Goal: Information Seeking & Learning: Check status

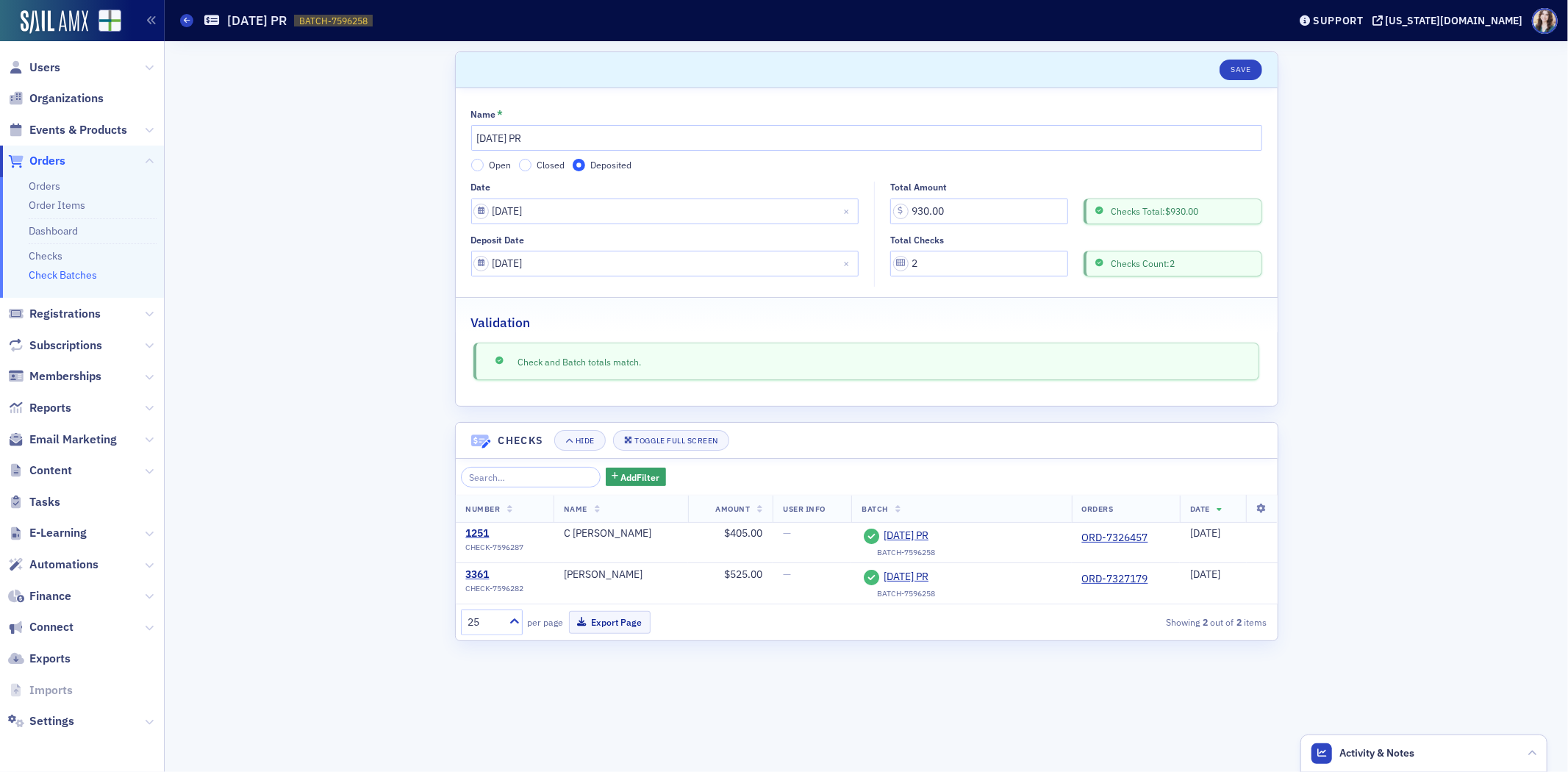
click at [33, 162] on span "Orders" at bounding box center [47, 160] width 36 height 16
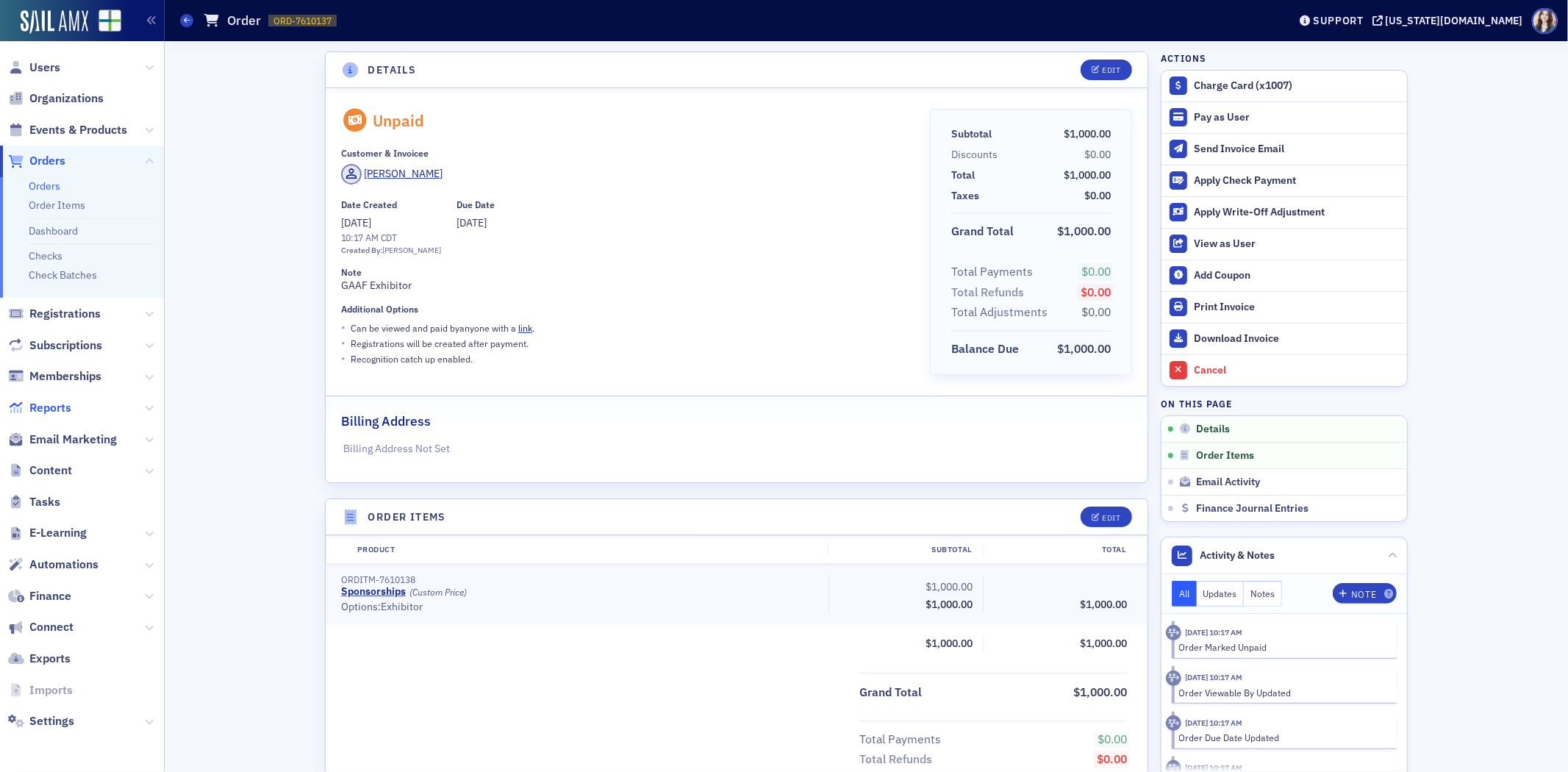
click at [49, 413] on span "Reports" at bounding box center [50, 408] width 42 height 16
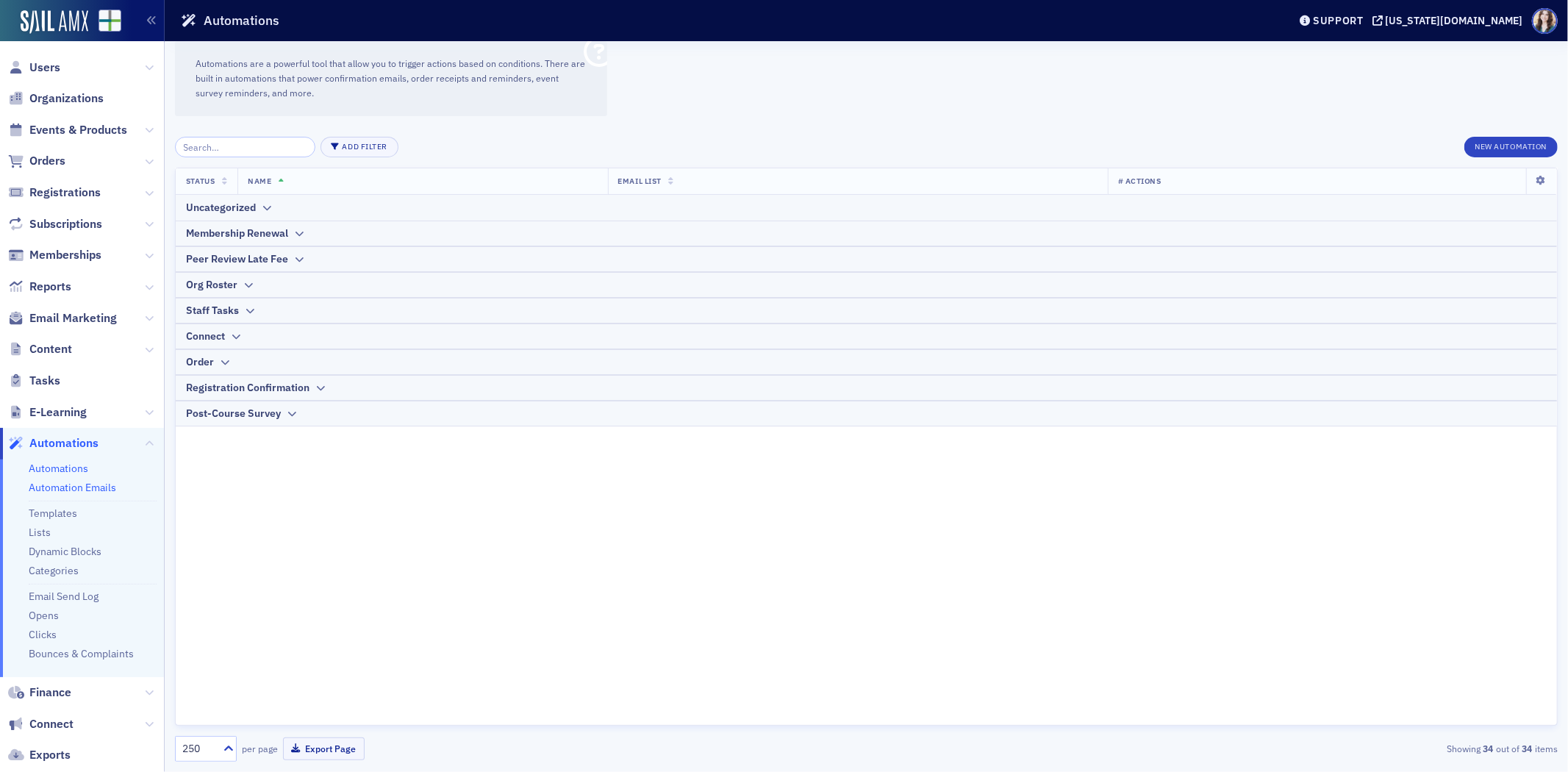
click at [63, 486] on link "Automation Emails" at bounding box center [72, 487] width 88 height 13
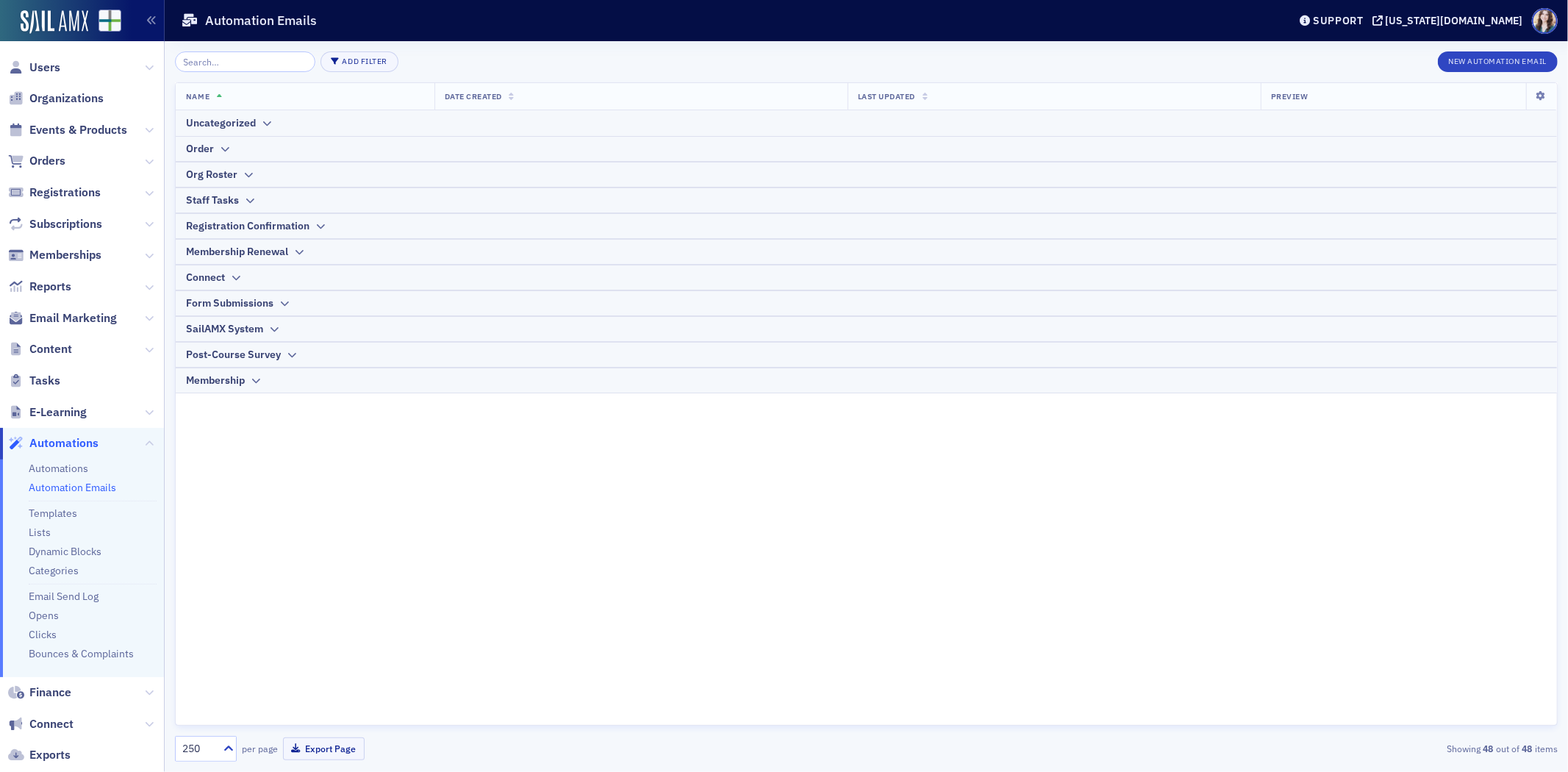
click at [467, 41] on div "Add Filter New Automation Email Name Date Created Last Updated Preview Uncatego…" at bounding box center [866, 407] width 1383 height 731
click at [53, 288] on span "Reports" at bounding box center [50, 286] width 42 height 16
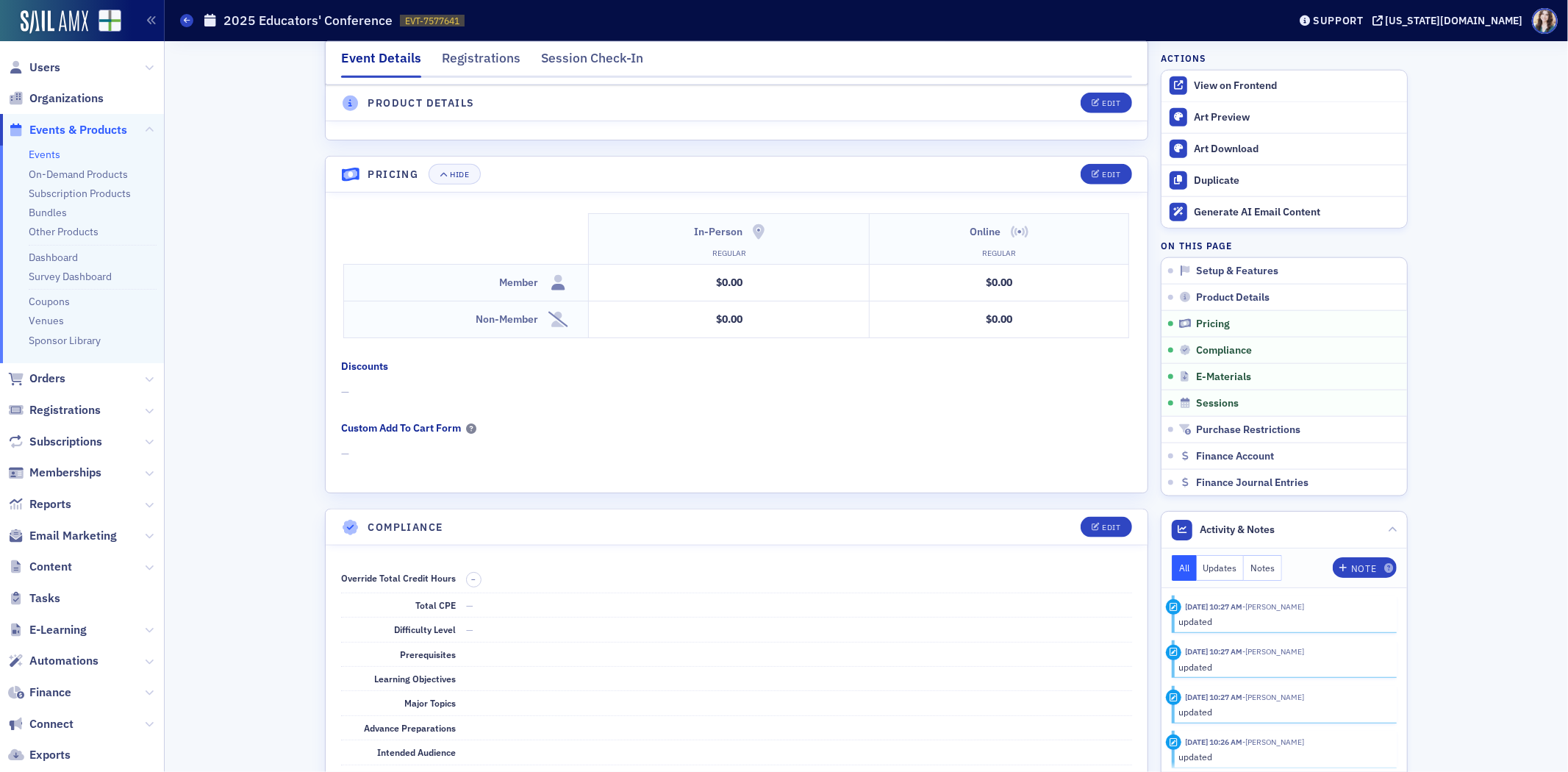
scroll to position [1259, 0]
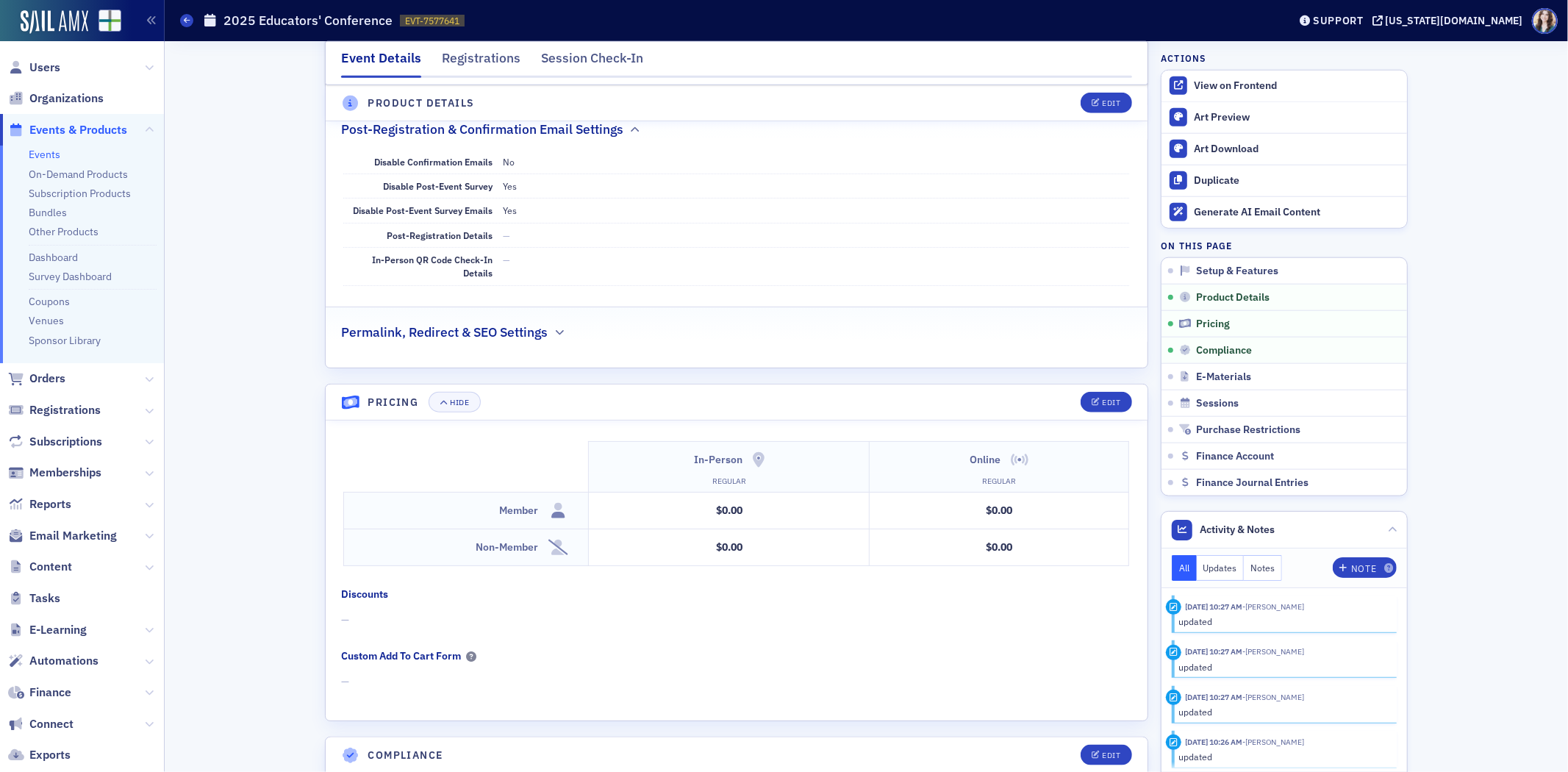
click at [41, 126] on span "Events & Products" at bounding box center [78, 130] width 97 height 16
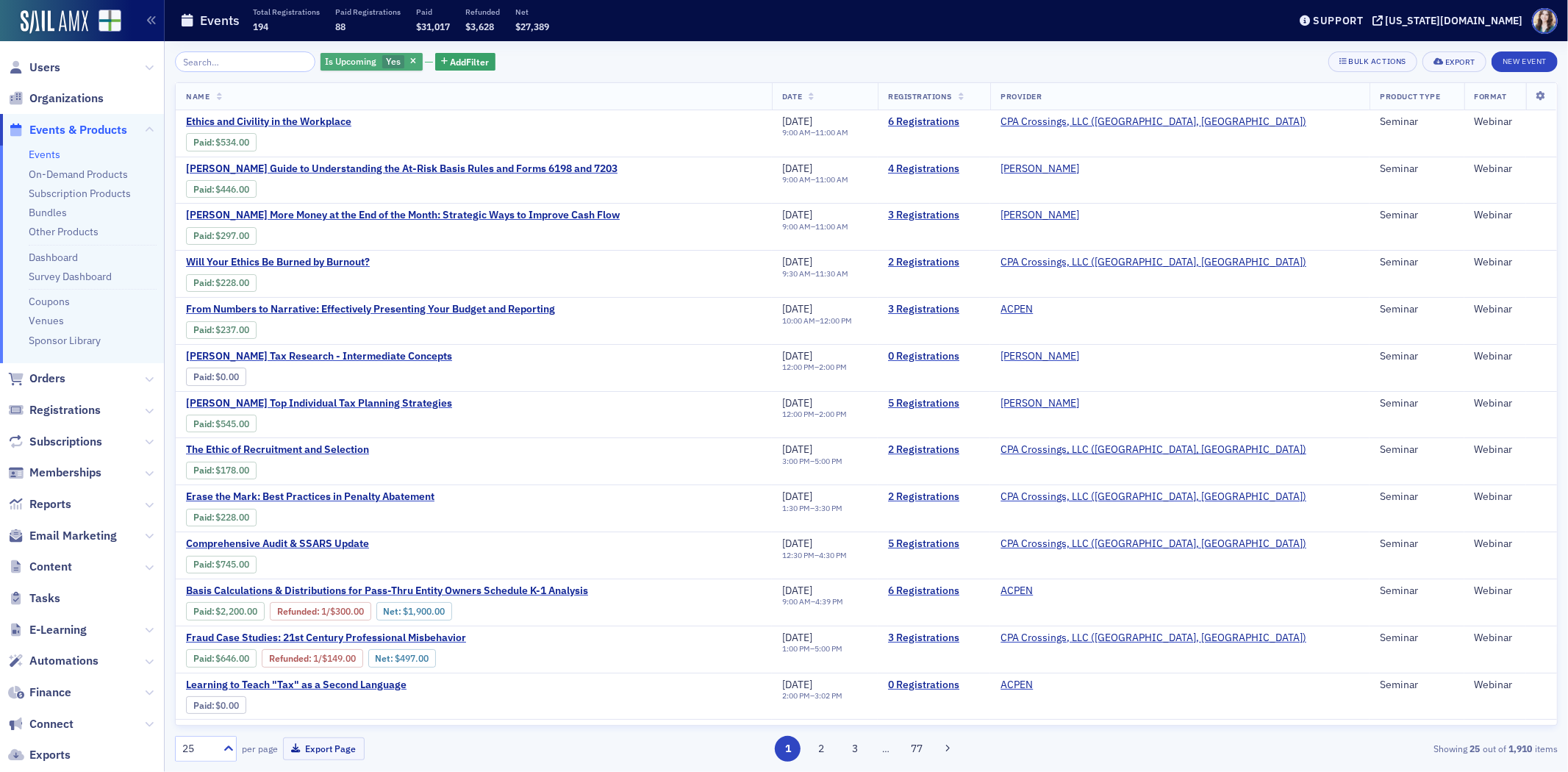
click at [386, 61] on span "Yes" at bounding box center [393, 61] width 15 height 12
click at [467, 56] on input "No" at bounding box center [468, 61] width 13 height 13
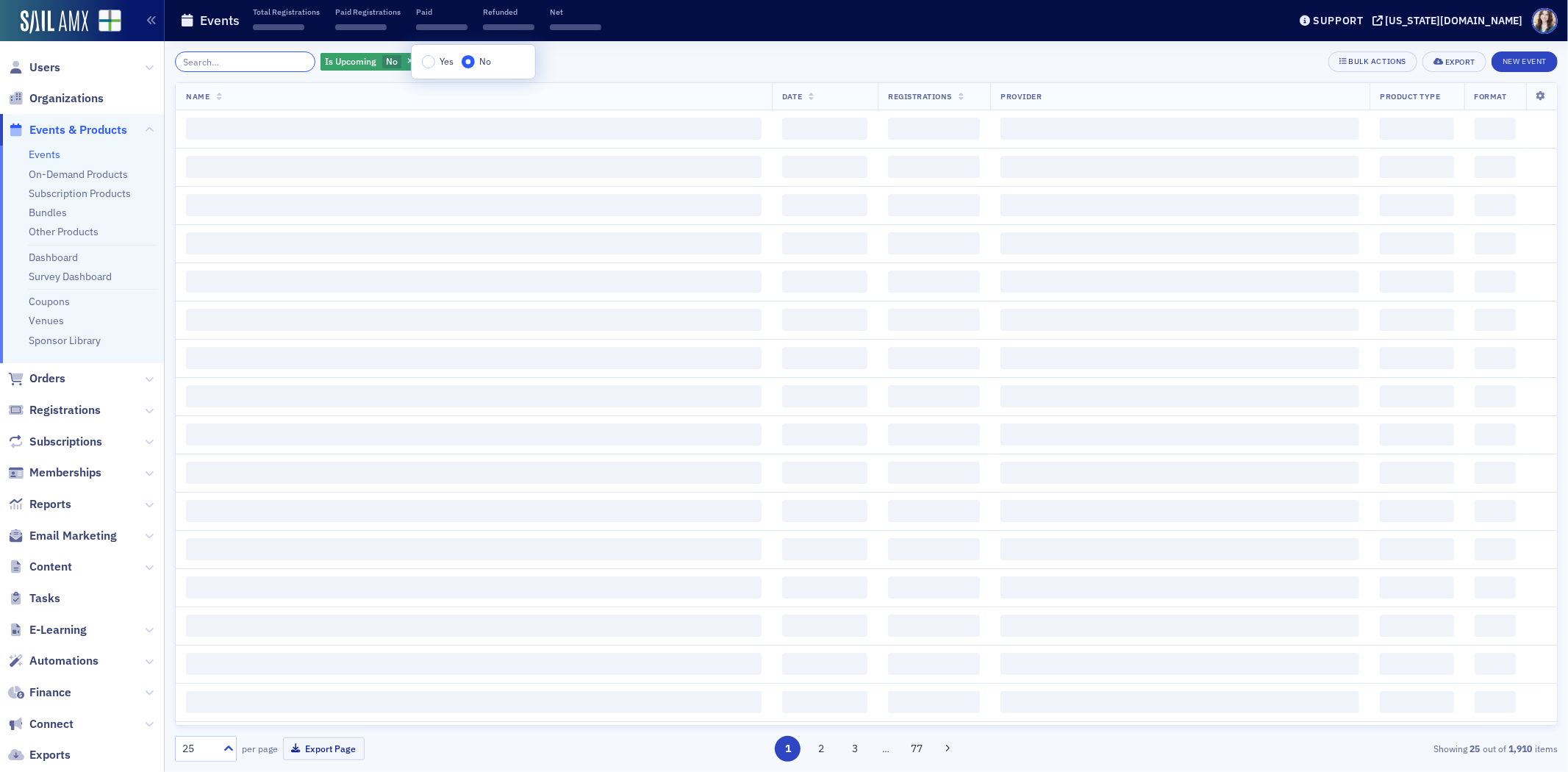
click at [240, 59] on input "search" at bounding box center [245, 62] width 140 height 21
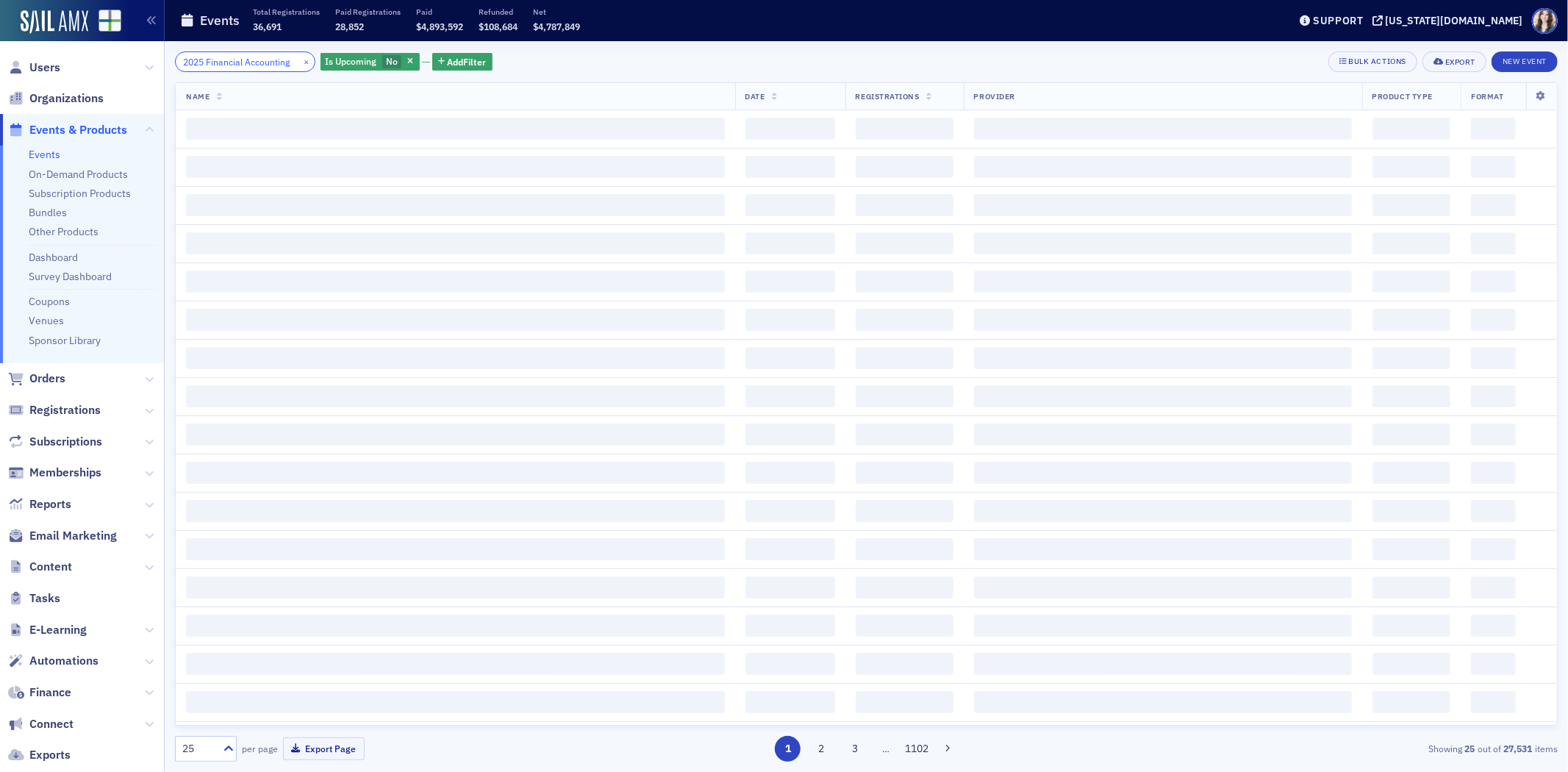
scroll to position [0, 3]
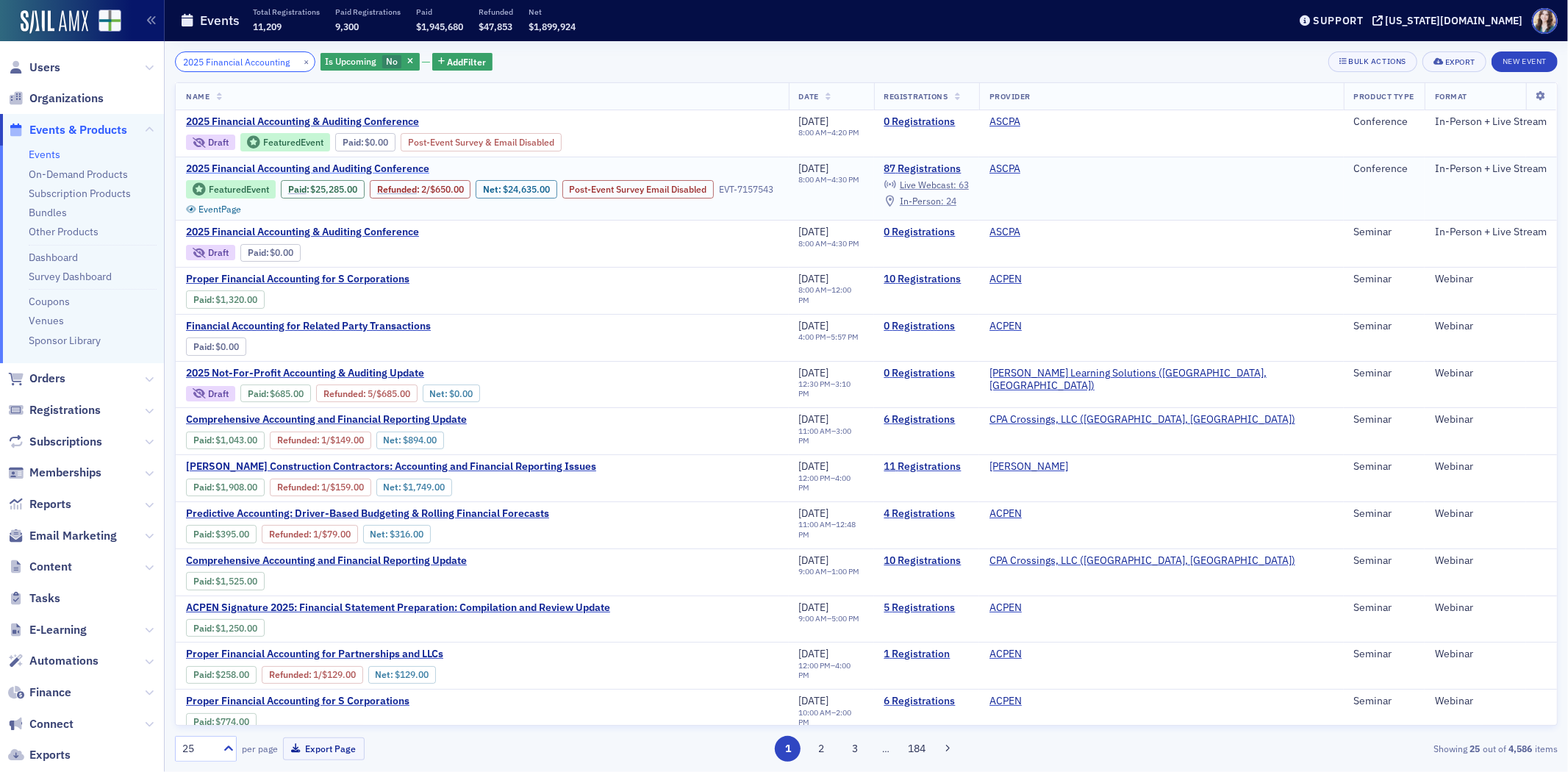
type input "2025 Financial Accounting"
click at [300, 164] on span "2025 Financial Accounting and Auditing Conference" at bounding box center [309, 169] width 247 height 13
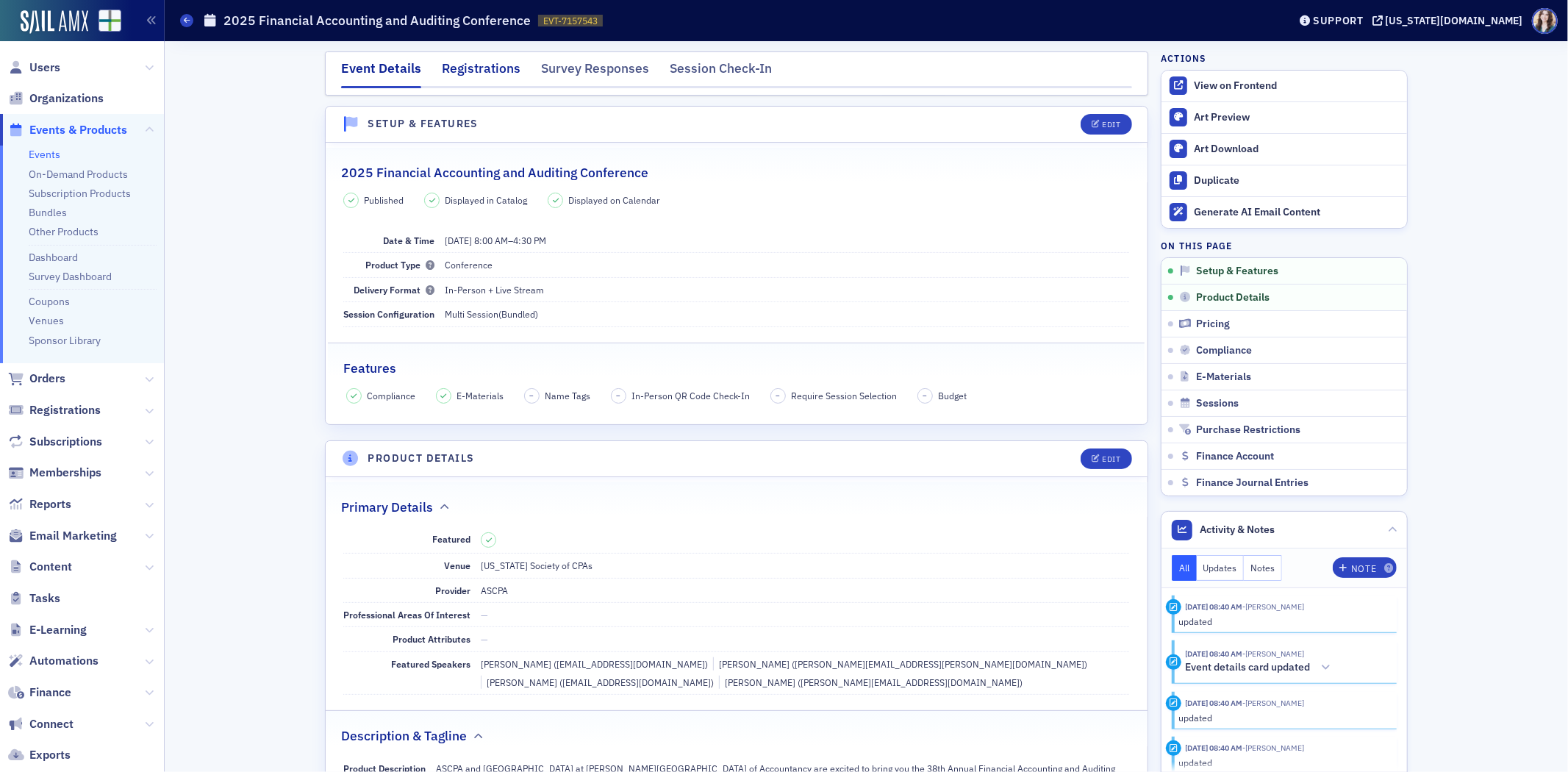
click at [472, 75] on div "Registrations" at bounding box center [481, 72] width 78 height 28
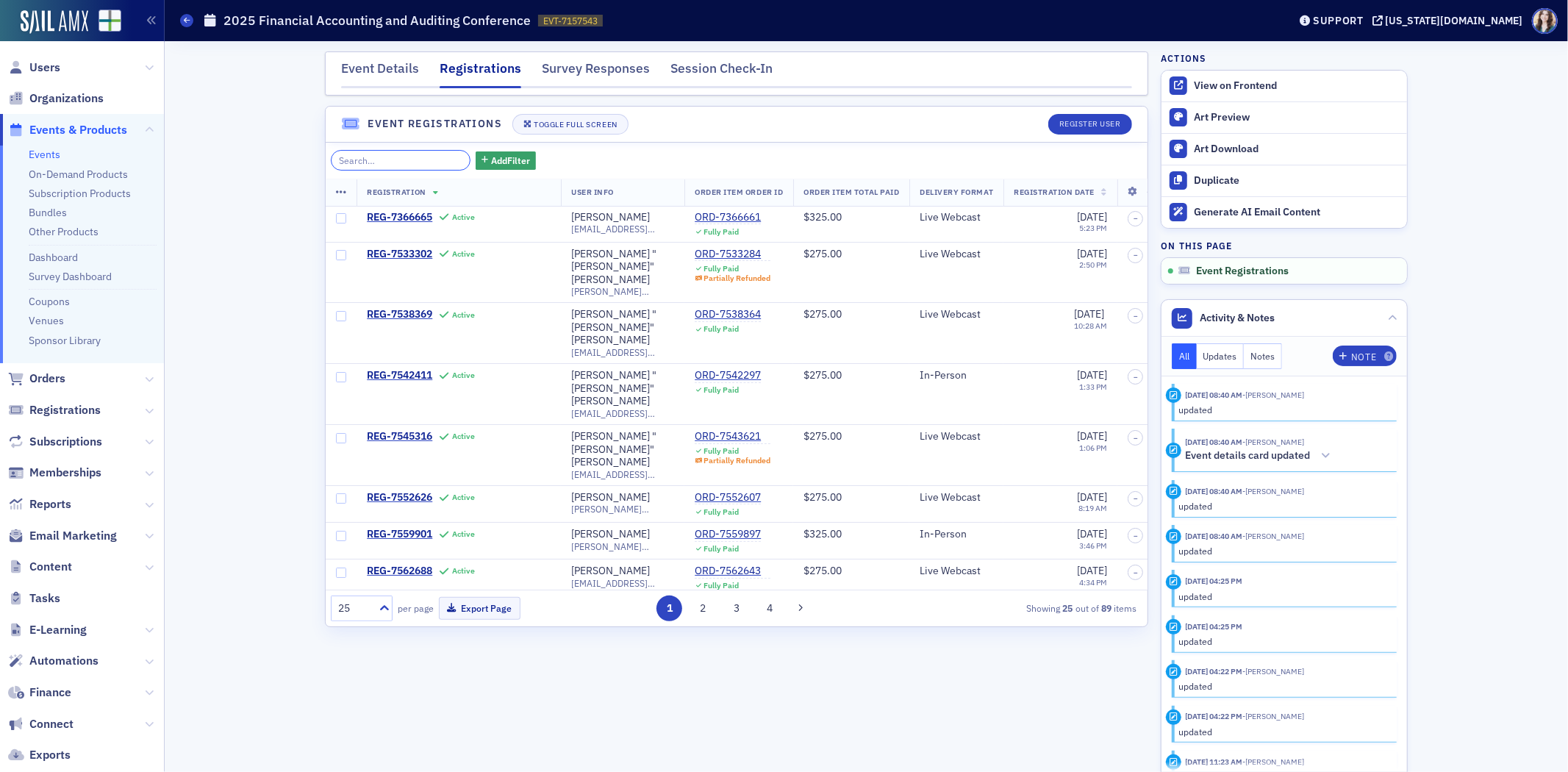
click at [390, 164] on input "search" at bounding box center [401, 160] width 140 height 21
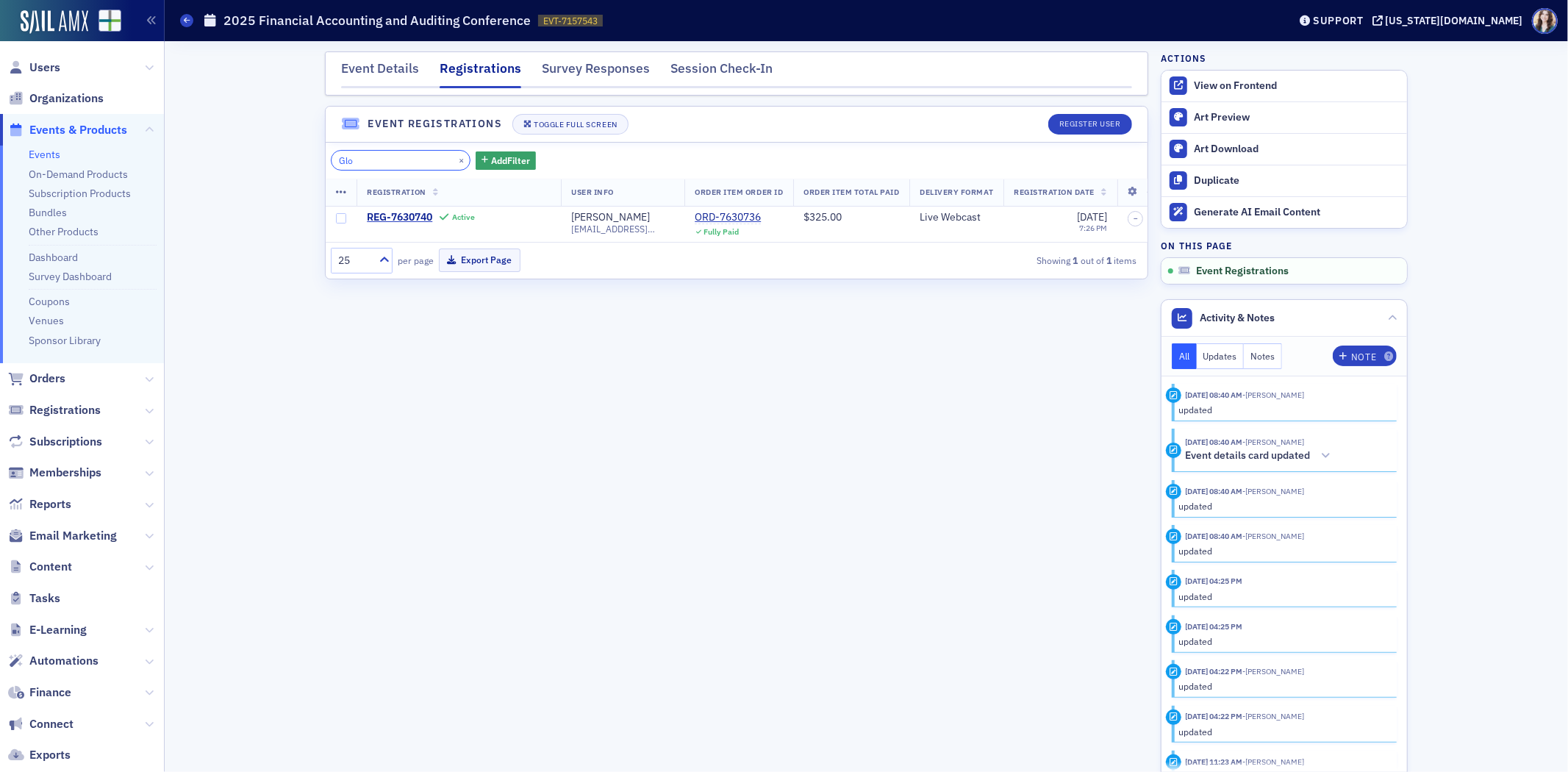
type input "Glo"
click at [284, 231] on div "Event Details Registrations Survey Responses Session Check-In Event Registratio…" at bounding box center [866, 407] width 1383 height 731
click at [407, 73] on div "Event Details" at bounding box center [380, 72] width 78 height 28
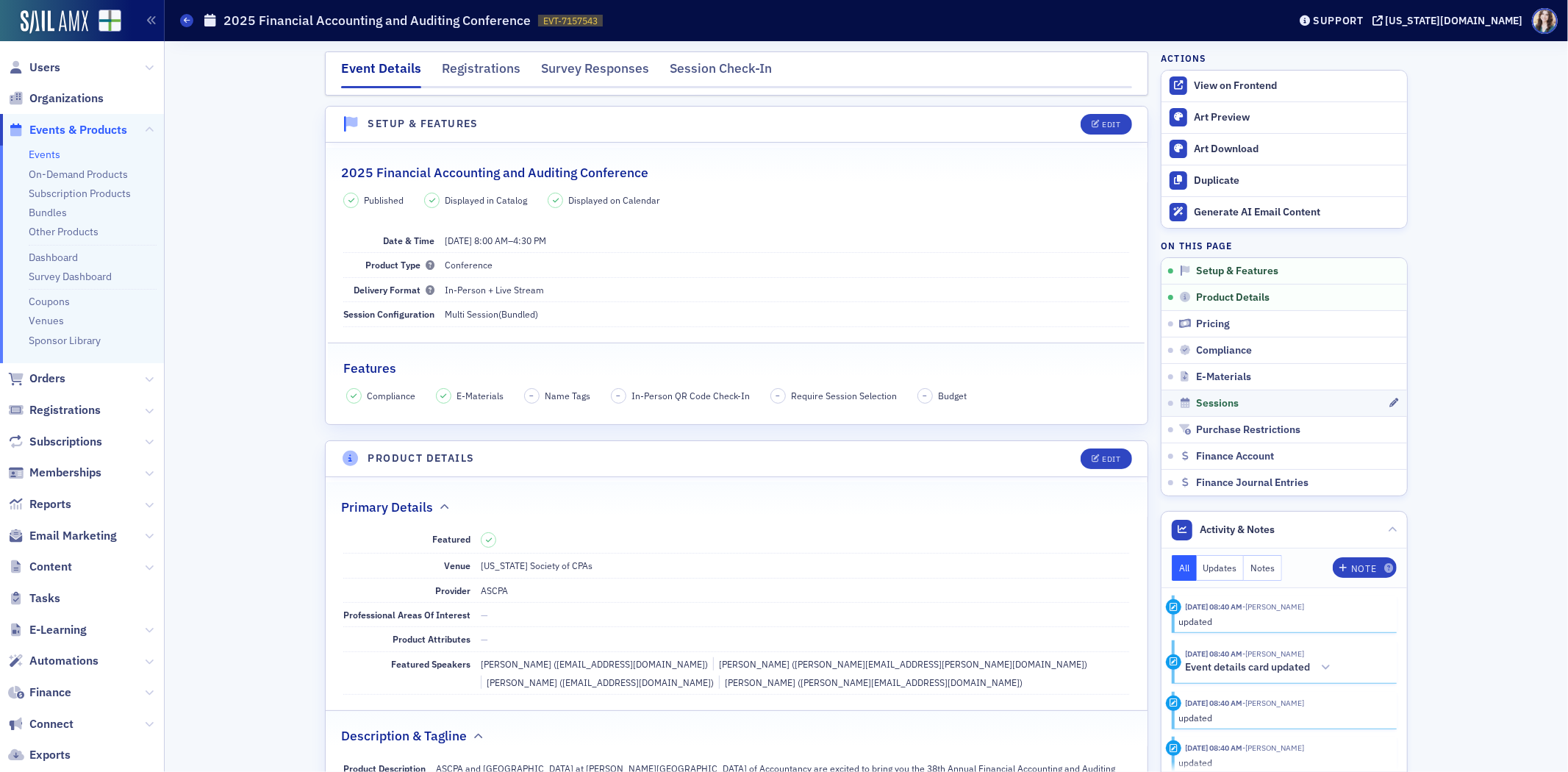
click at [1240, 393] on link "Sessions" at bounding box center [1284, 402] width 246 height 27
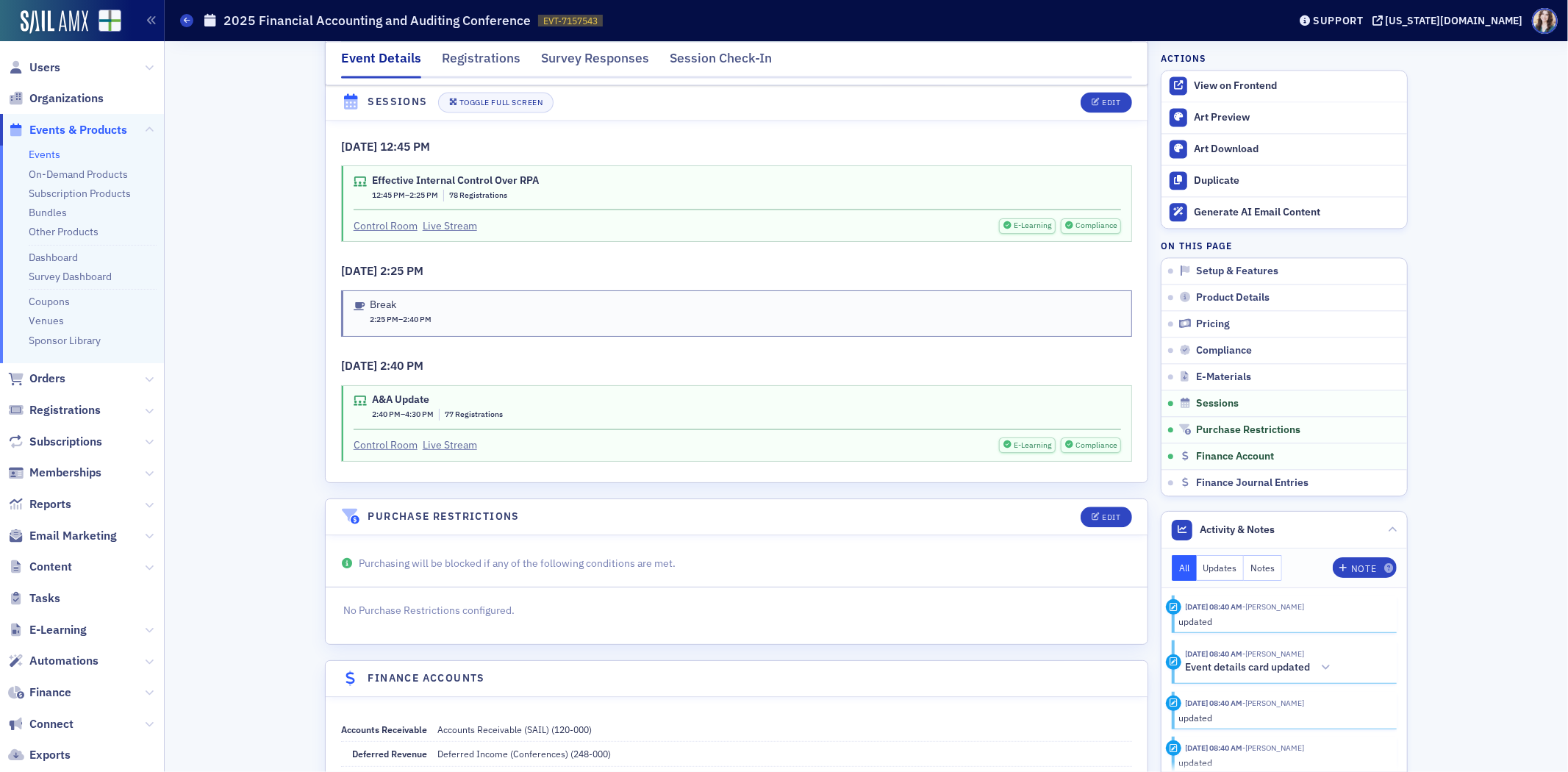
scroll to position [2714, 0]
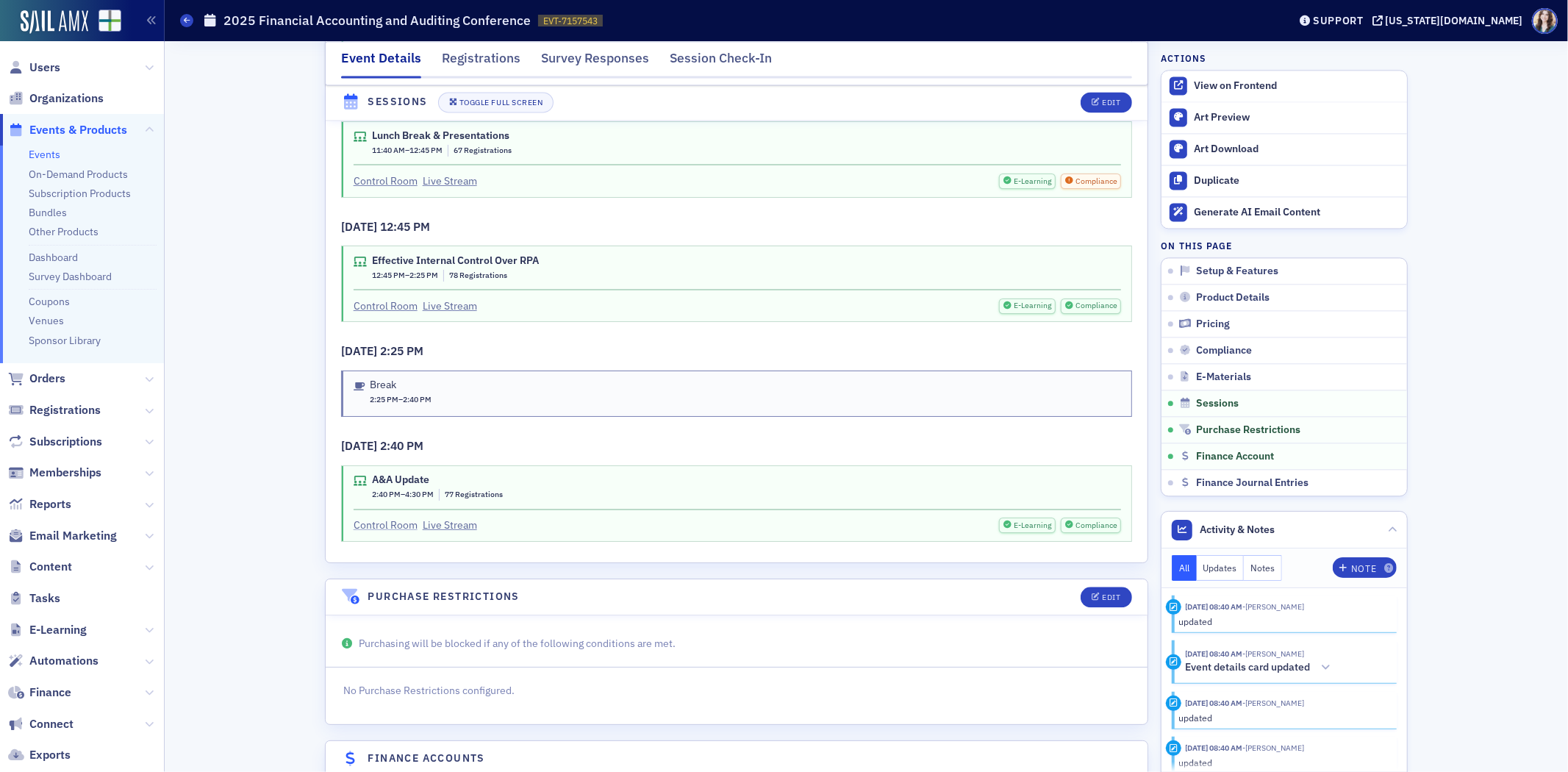
click at [387, 518] on link "Control Room" at bounding box center [385, 526] width 64 height 16
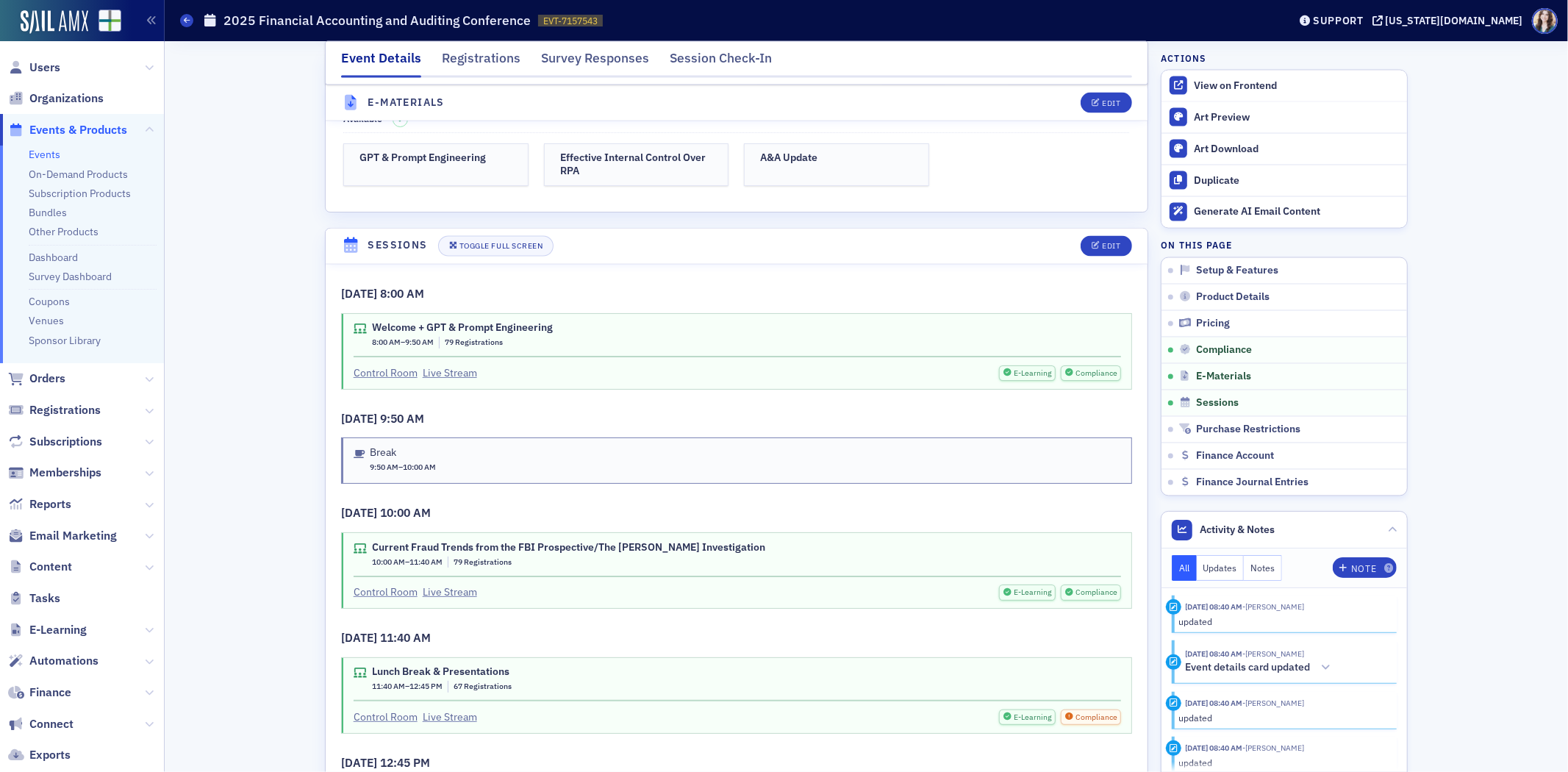
scroll to position [2142, 0]
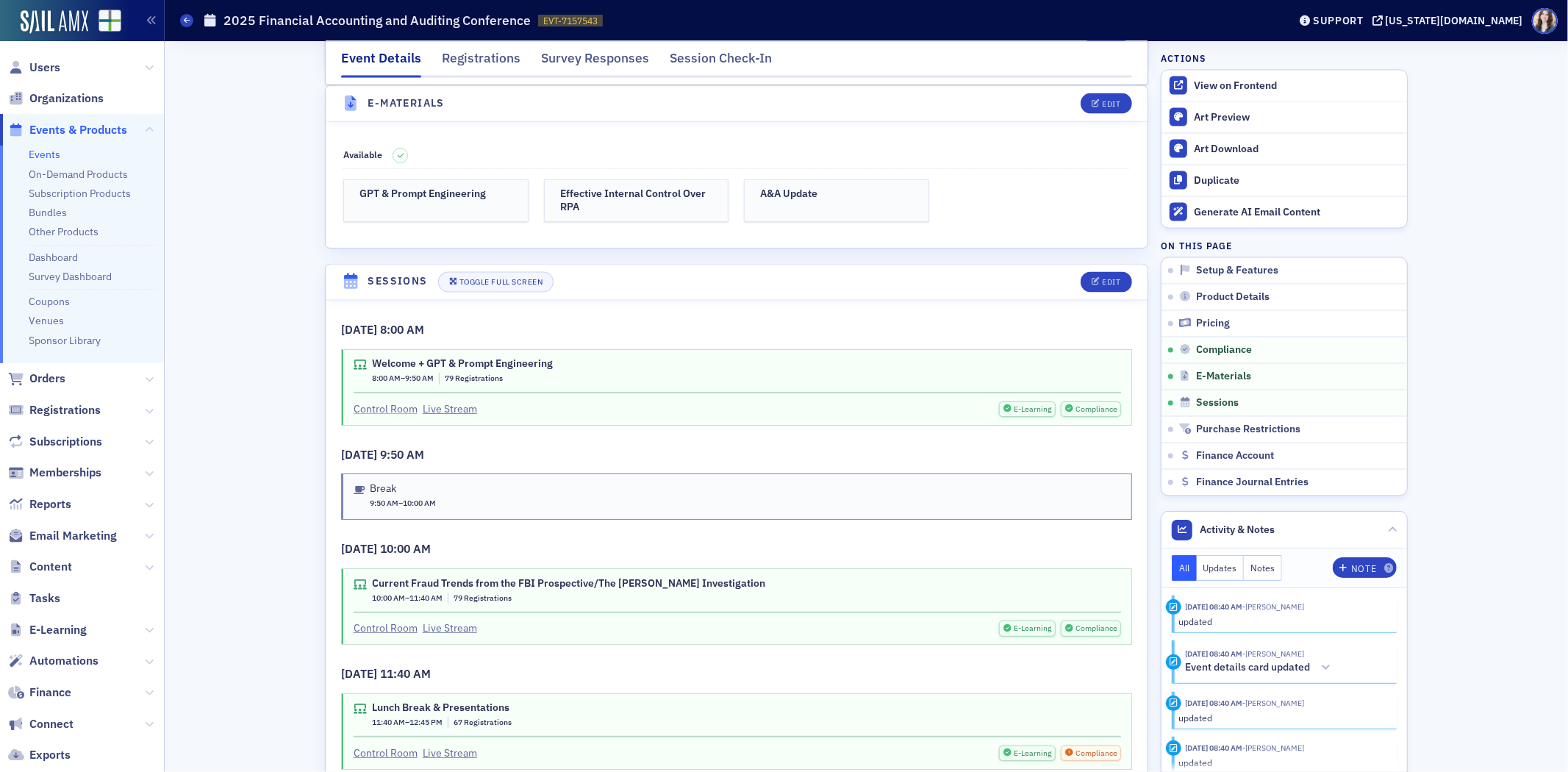
click at [389, 402] on link "Control Room" at bounding box center [385, 409] width 64 height 16
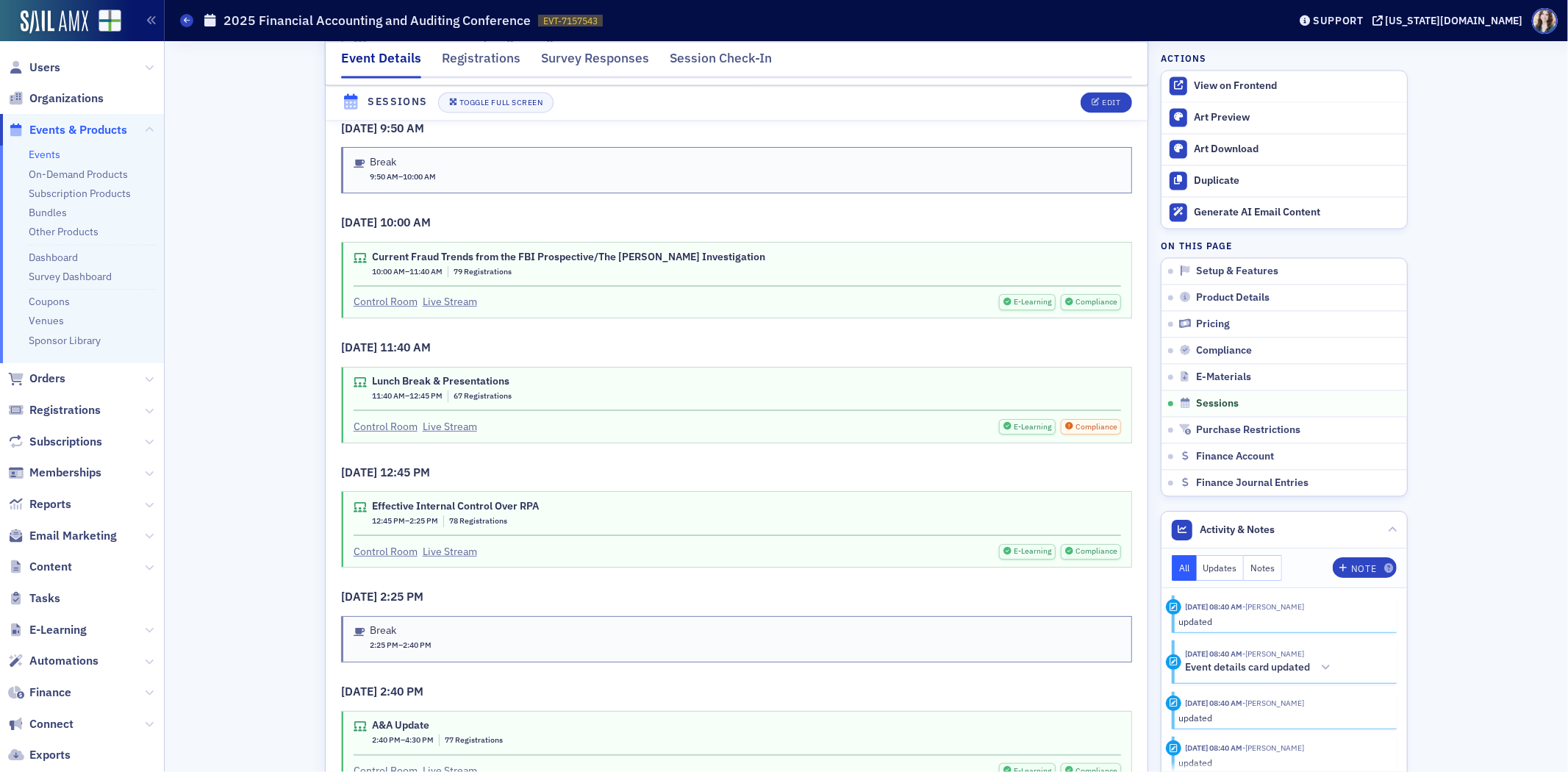
scroll to position [2551, 0]
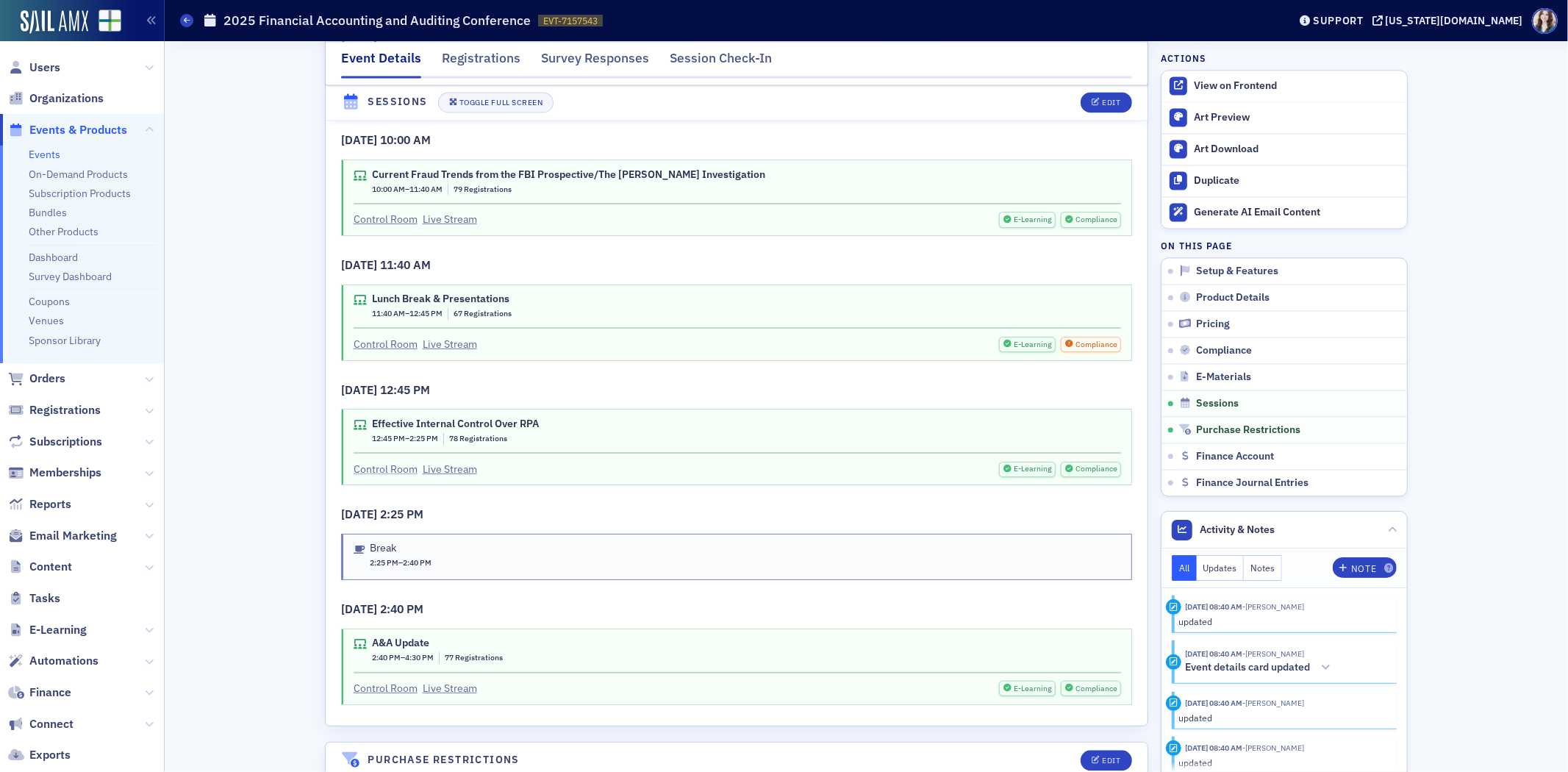
click at [379, 462] on link "Control Room" at bounding box center [385, 470] width 64 height 16
click at [325, 65] on div "Event Details Registrations Survey Responses Session Check-In" at bounding box center [737, 63] width 824 height 44
click at [325, 53] on div "Event Details Registrations Survey Responses Session Check-In" at bounding box center [737, 63] width 824 height 44
click at [325, 63] on div "Event Details Registrations Survey Responses Session Check-In" at bounding box center [737, 63] width 824 height 44
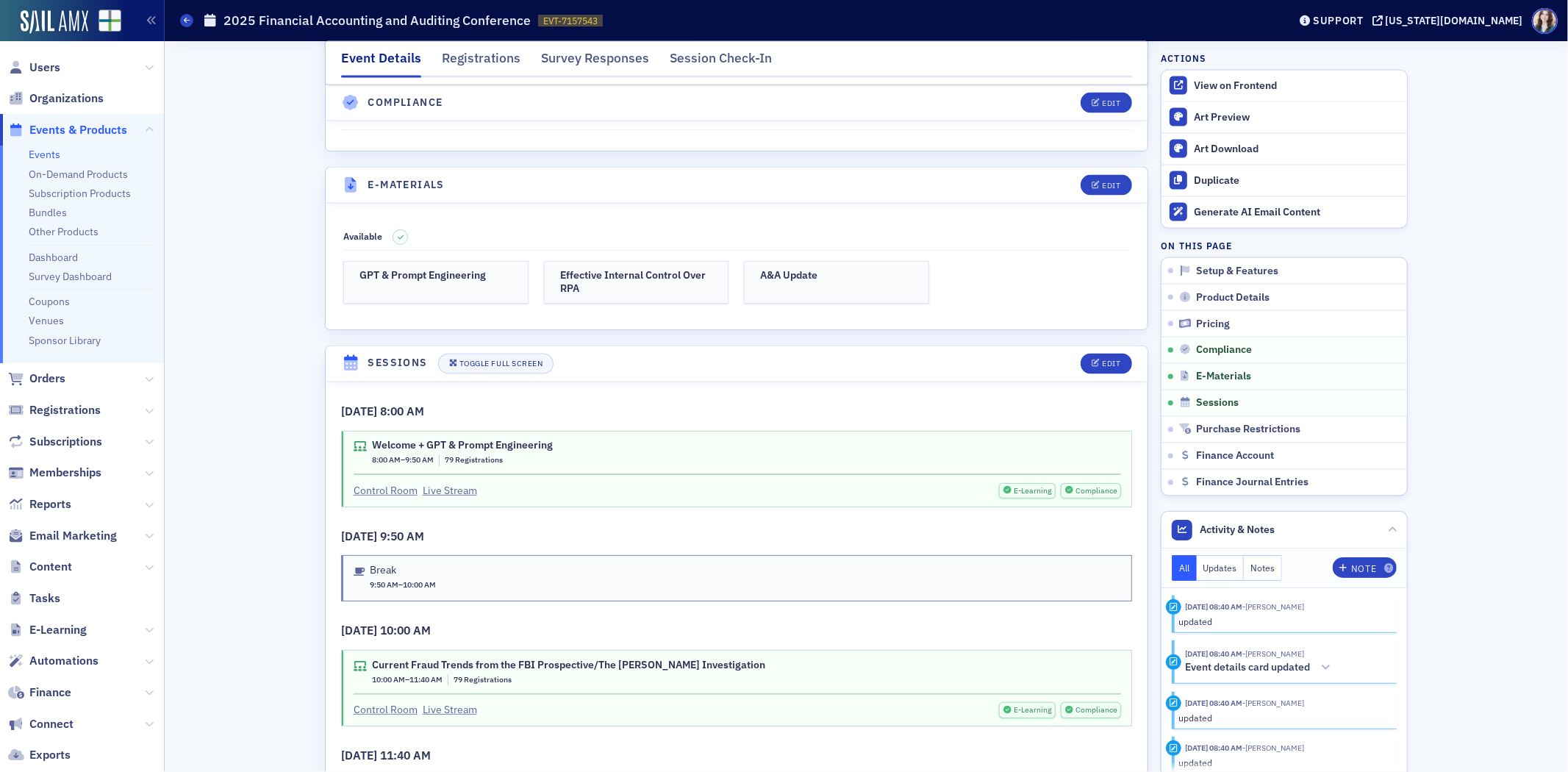
scroll to position [1734, 0]
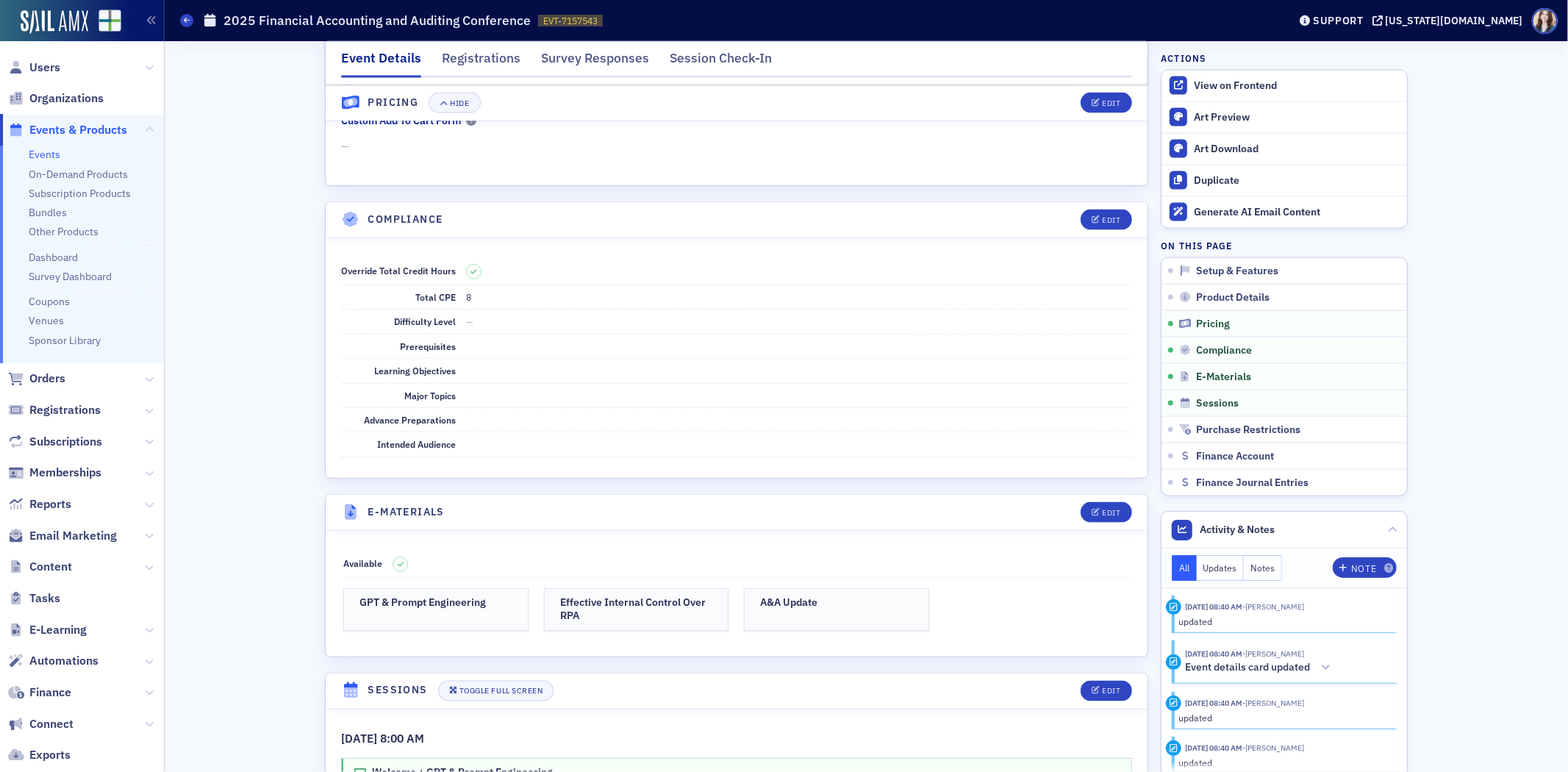
click at [188, 158] on div "Event Details Registrations Survey Responses Session Check-In Setup & Features …" at bounding box center [866, 188] width 1383 height 3760
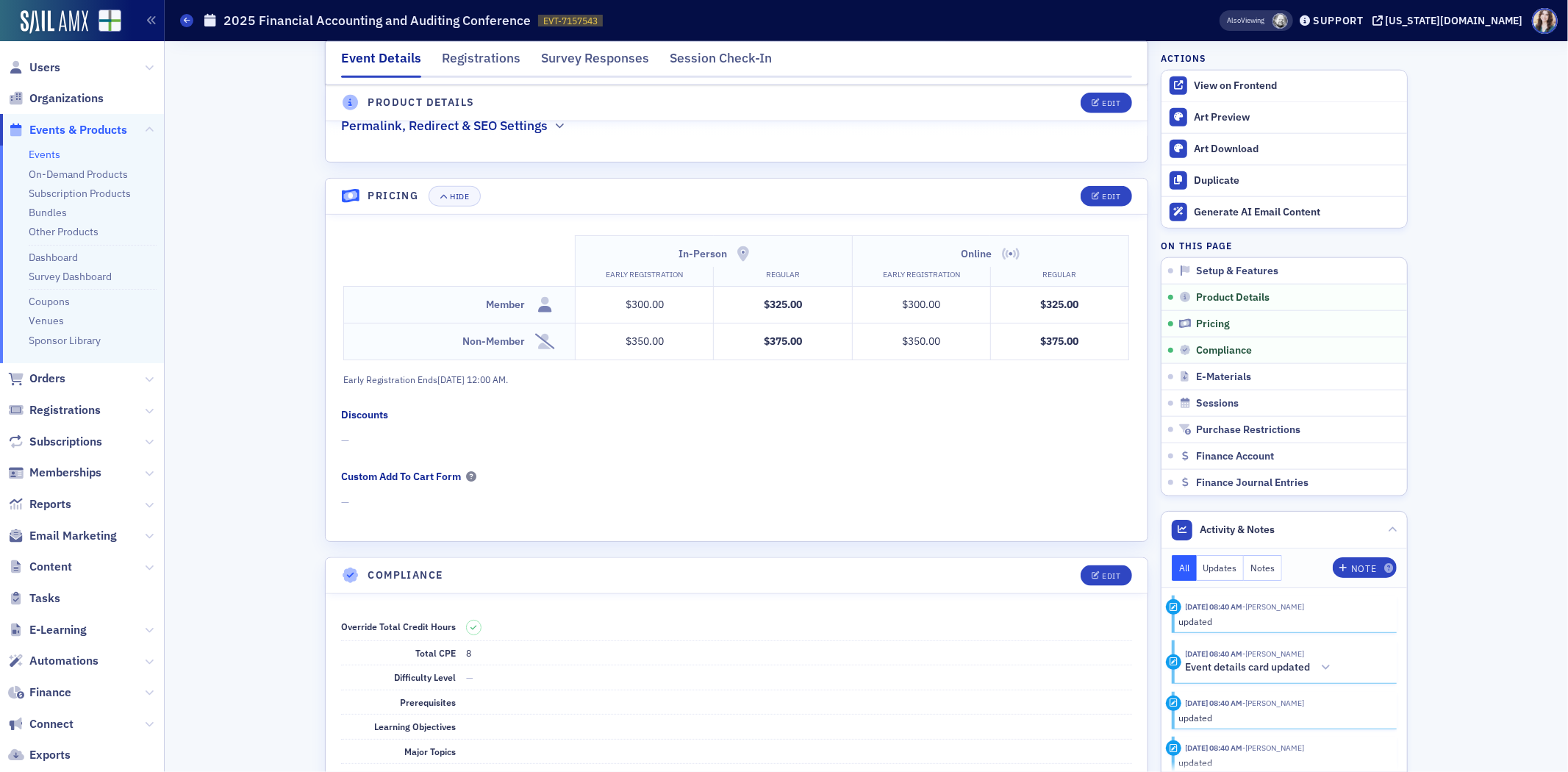
scroll to position [1407, 0]
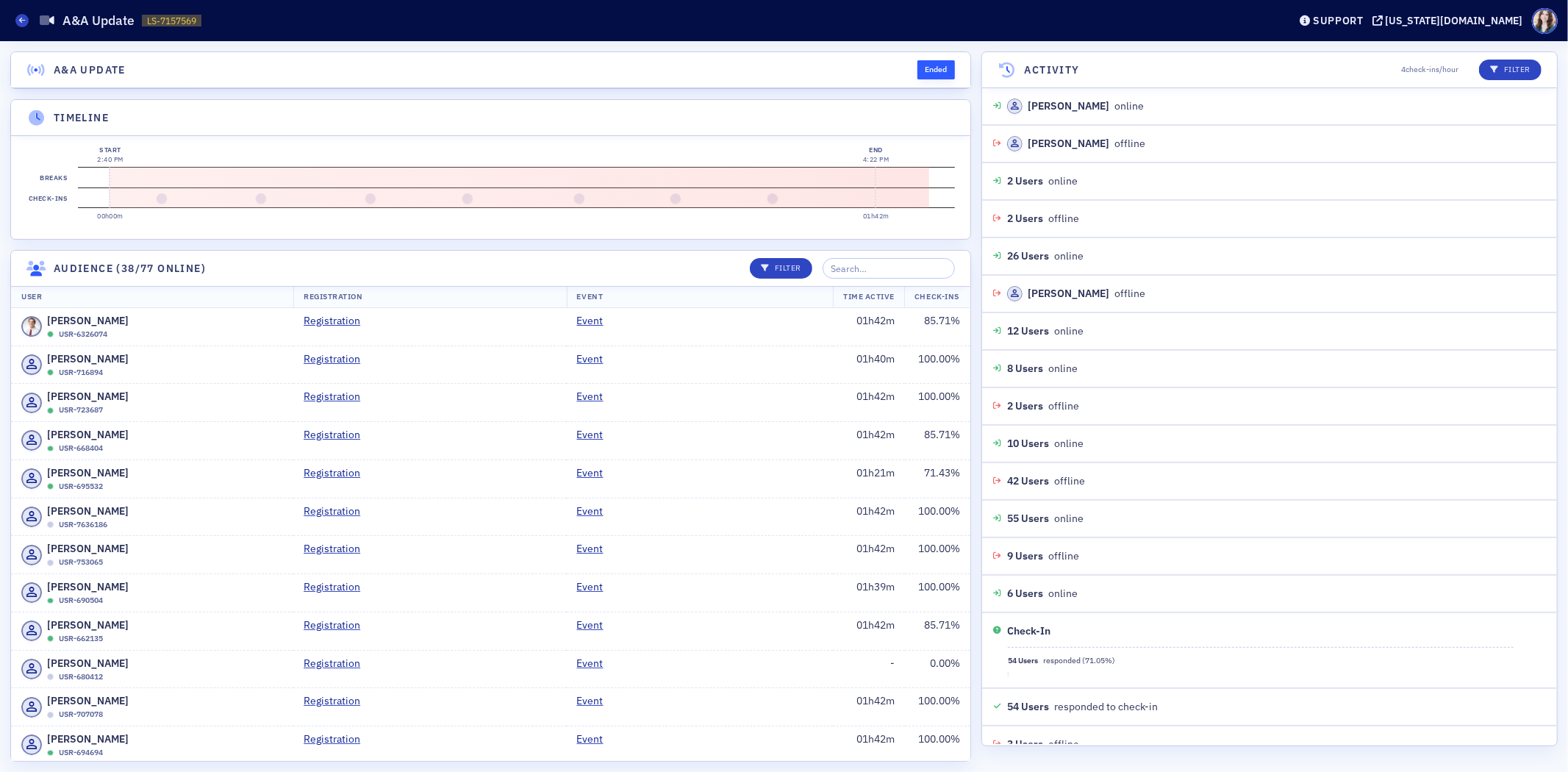
scroll to position [1411, 0]
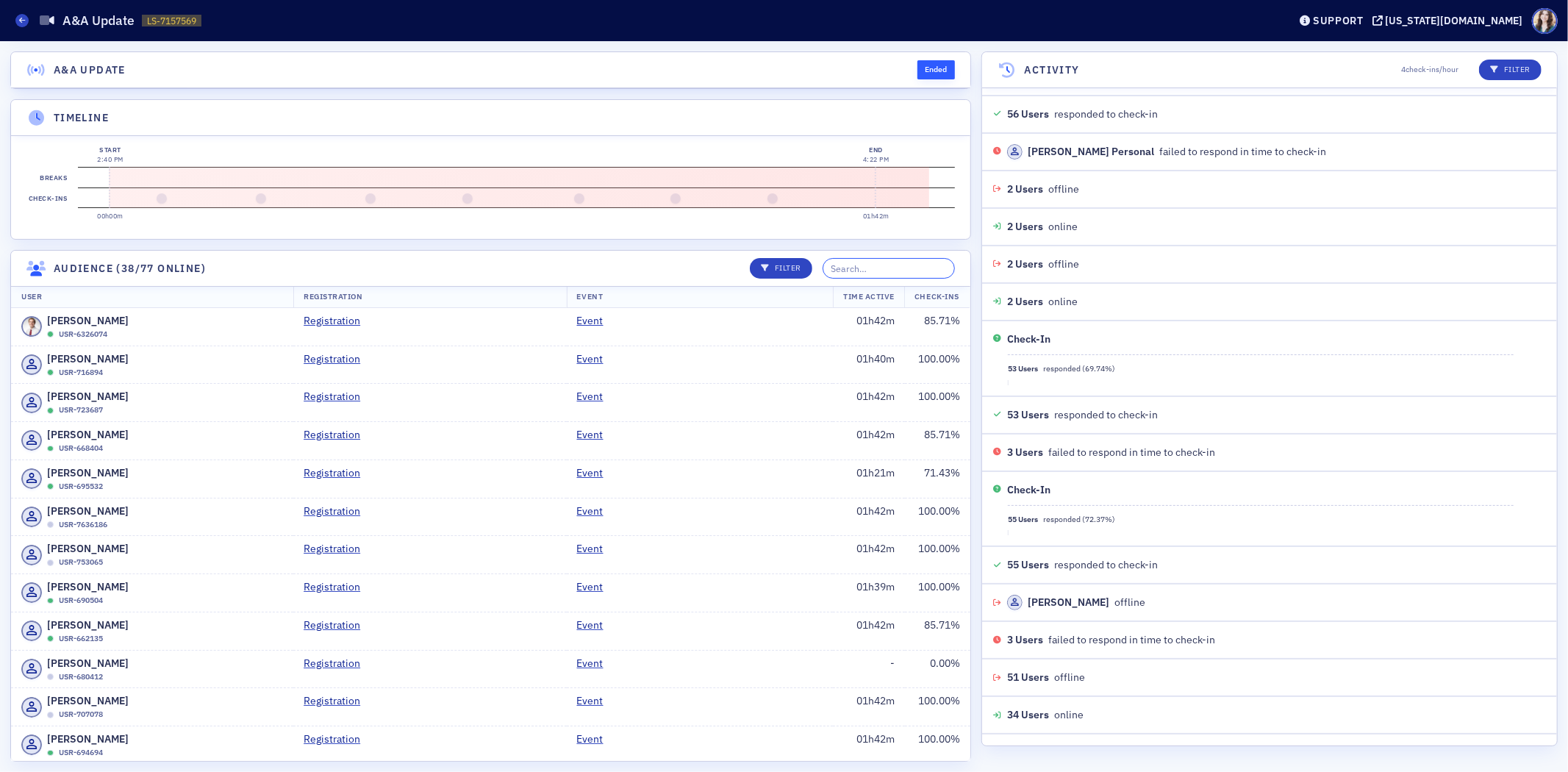
click at [869, 278] on input "search" at bounding box center [889, 268] width 133 height 21
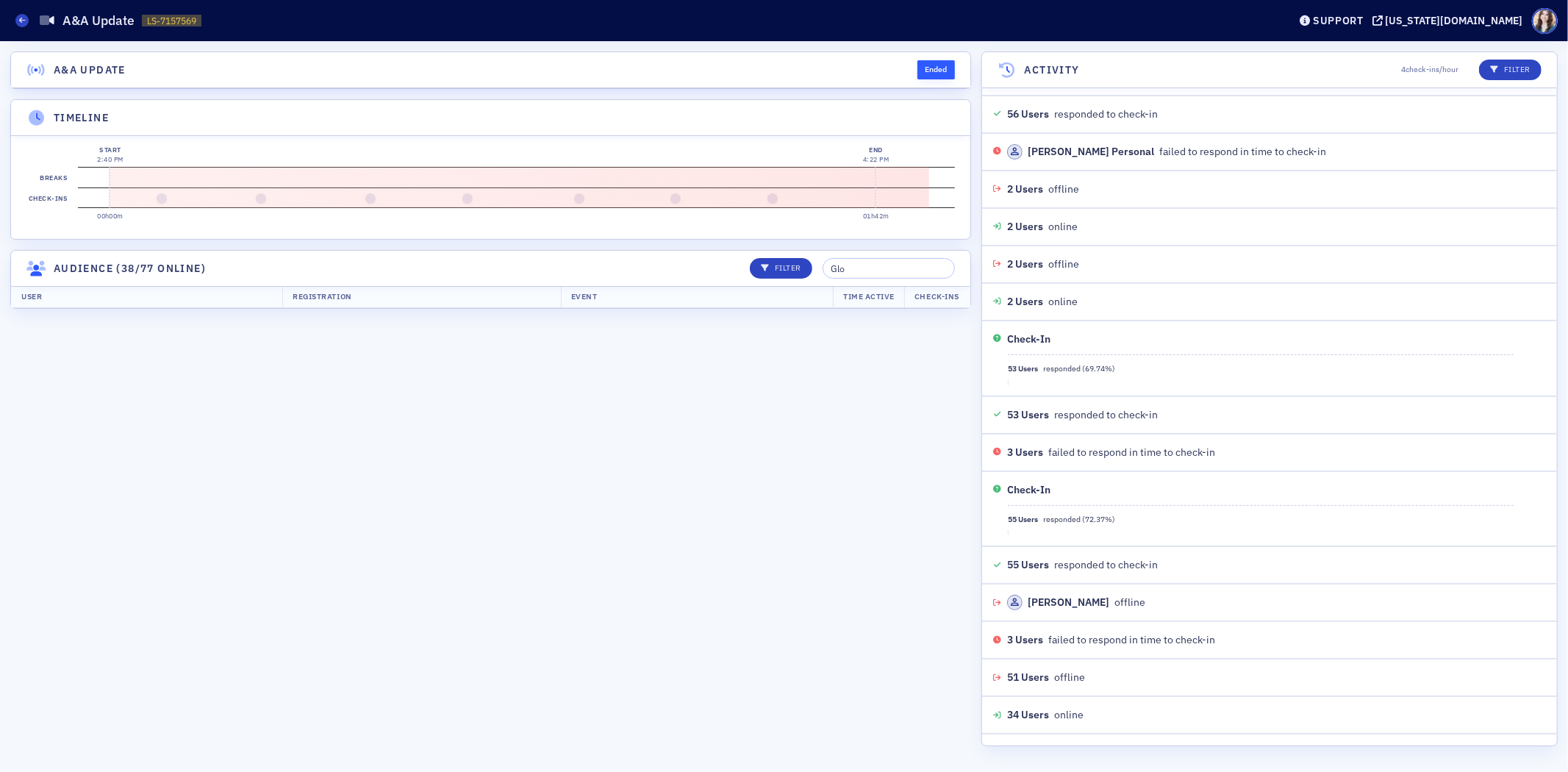
click at [569, 412] on section "A&A Update Ended Timeline 91h57m Start 2:40 PM 00h00m End 4:22 PM 01h42m Breaks…" at bounding box center [490, 407] width 961 height 710
click at [889, 278] on input "Glo" at bounding box center [889, 268] width 133 height 21
type input "G"
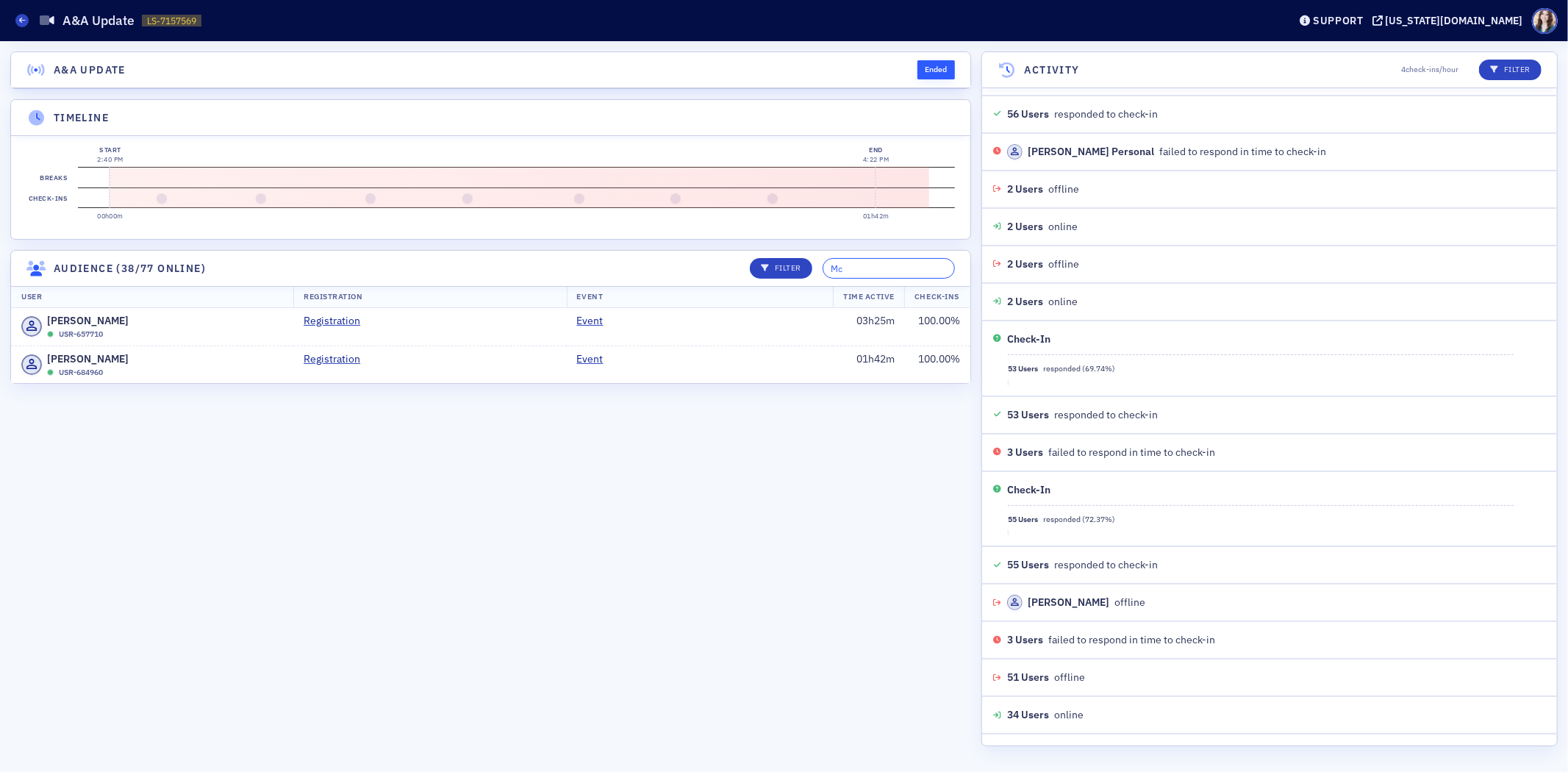
type input "M"
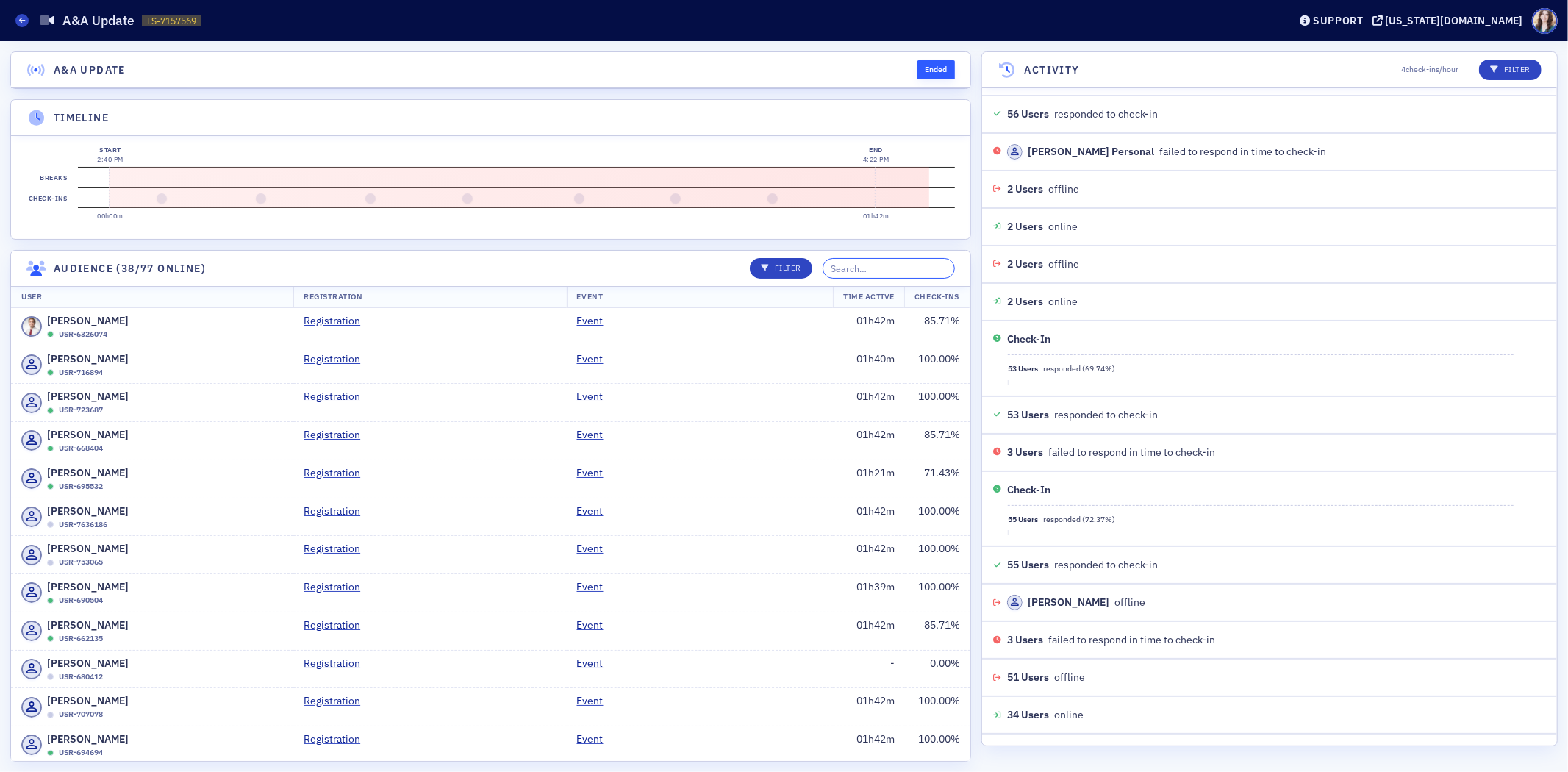
scroll to position [0, 839]
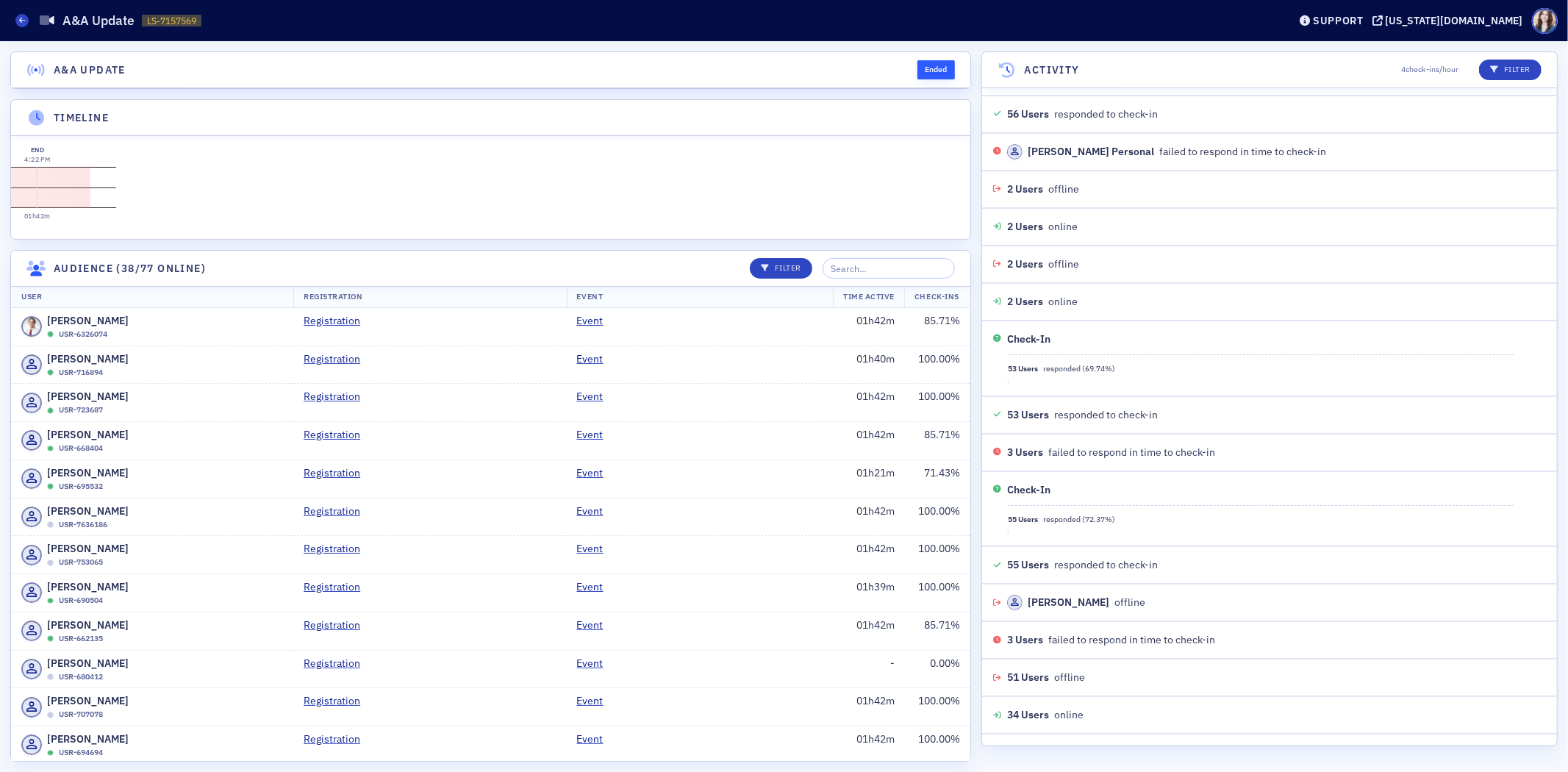
click at [522, 284] on header "Audience (38/77 online) Filter" at bounding box center [490, 269] width 959 height 36
click at [921, 278] on input "search" at bounding box center [889, 268] width 133 height 21
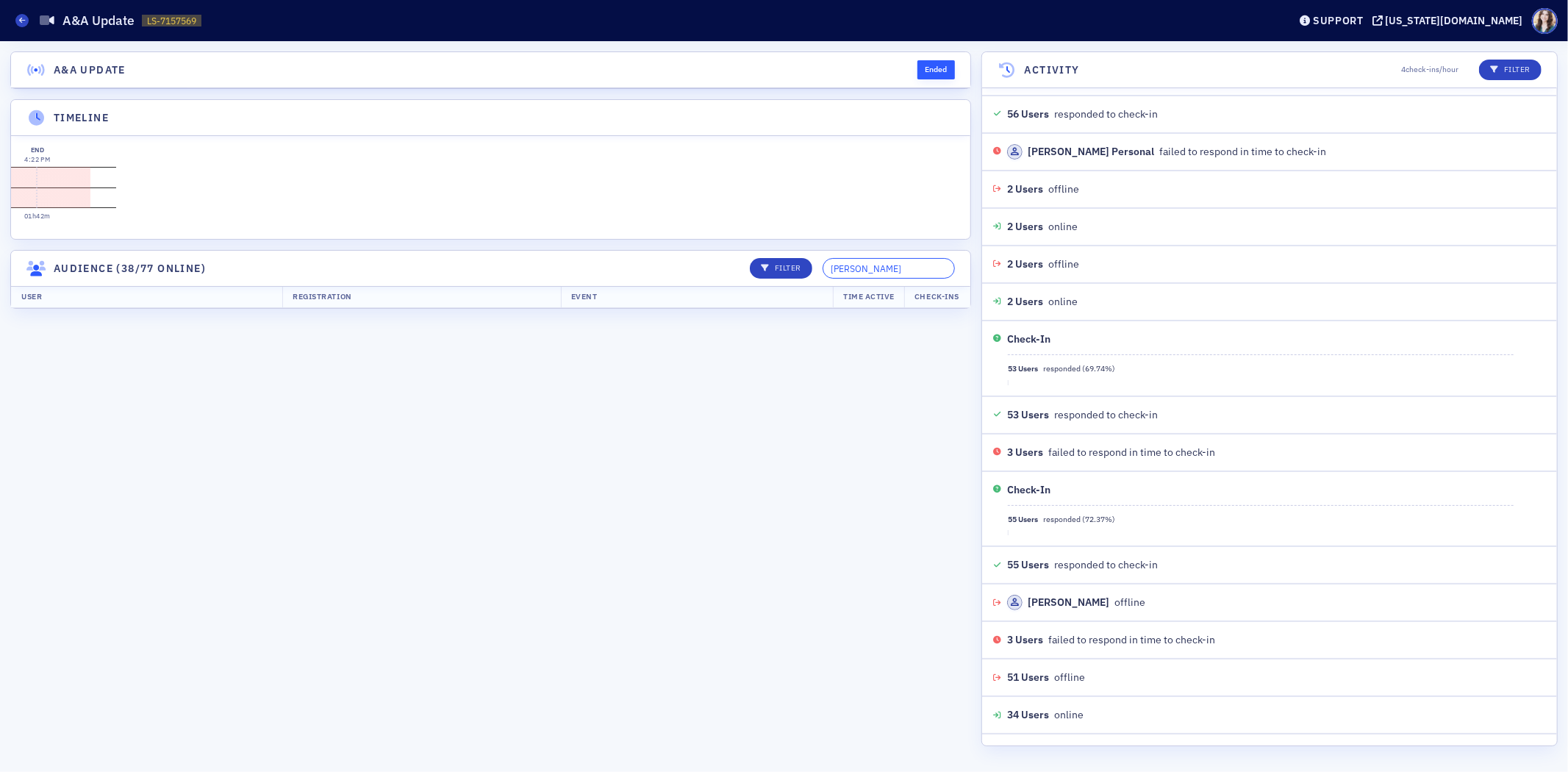
type input "Gloria"
click at [674, 277] on header "Audience (38/77 online) Filter Gloria" at bounding box center [490, 269] width 959 height 36
drag, startPoint x: 922, startPoint y: 283, endPoint x: 773, endPoint y: 296, distance: 149.6
click at [773, 287] on header "Audience (38/77 online) Filter Gloria" at bounding box center [490, 269] width 959 height 36
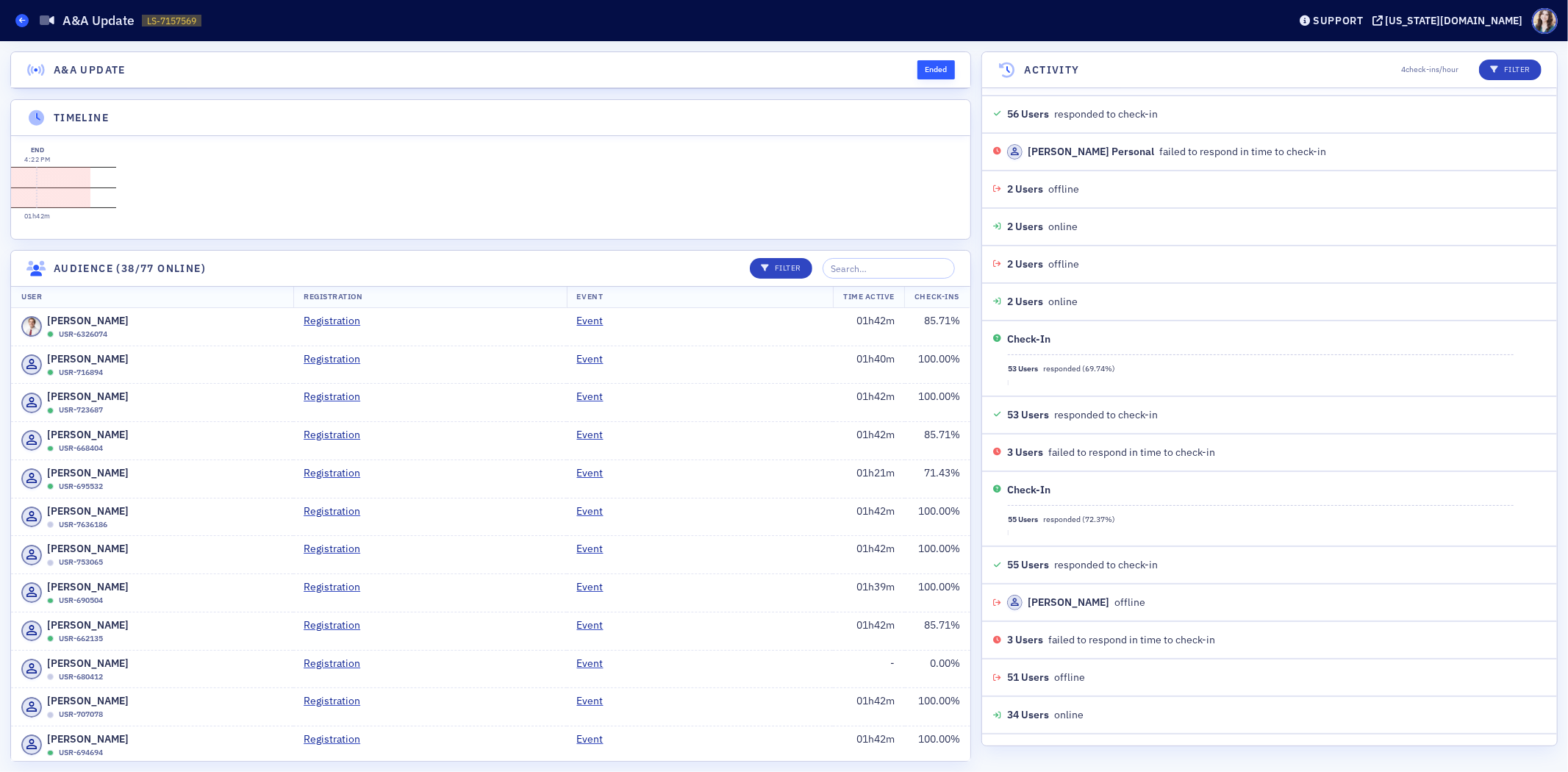
click at [20, 24] on span at bounding box center [22, 20] width 13 height 13
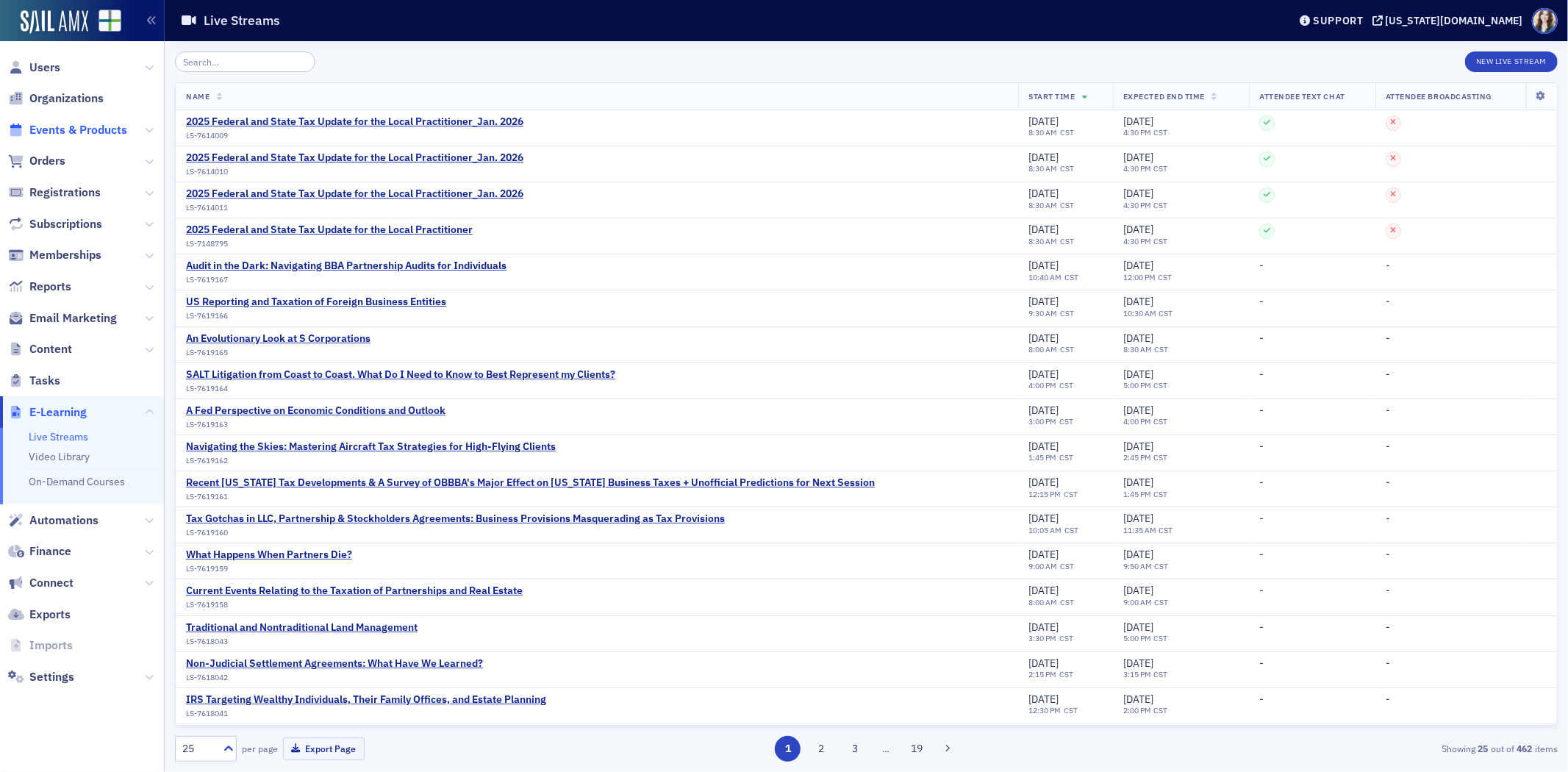
click at [53, 131] on span "Events & Products" at bounding box center [78, 130] width 97 height 16
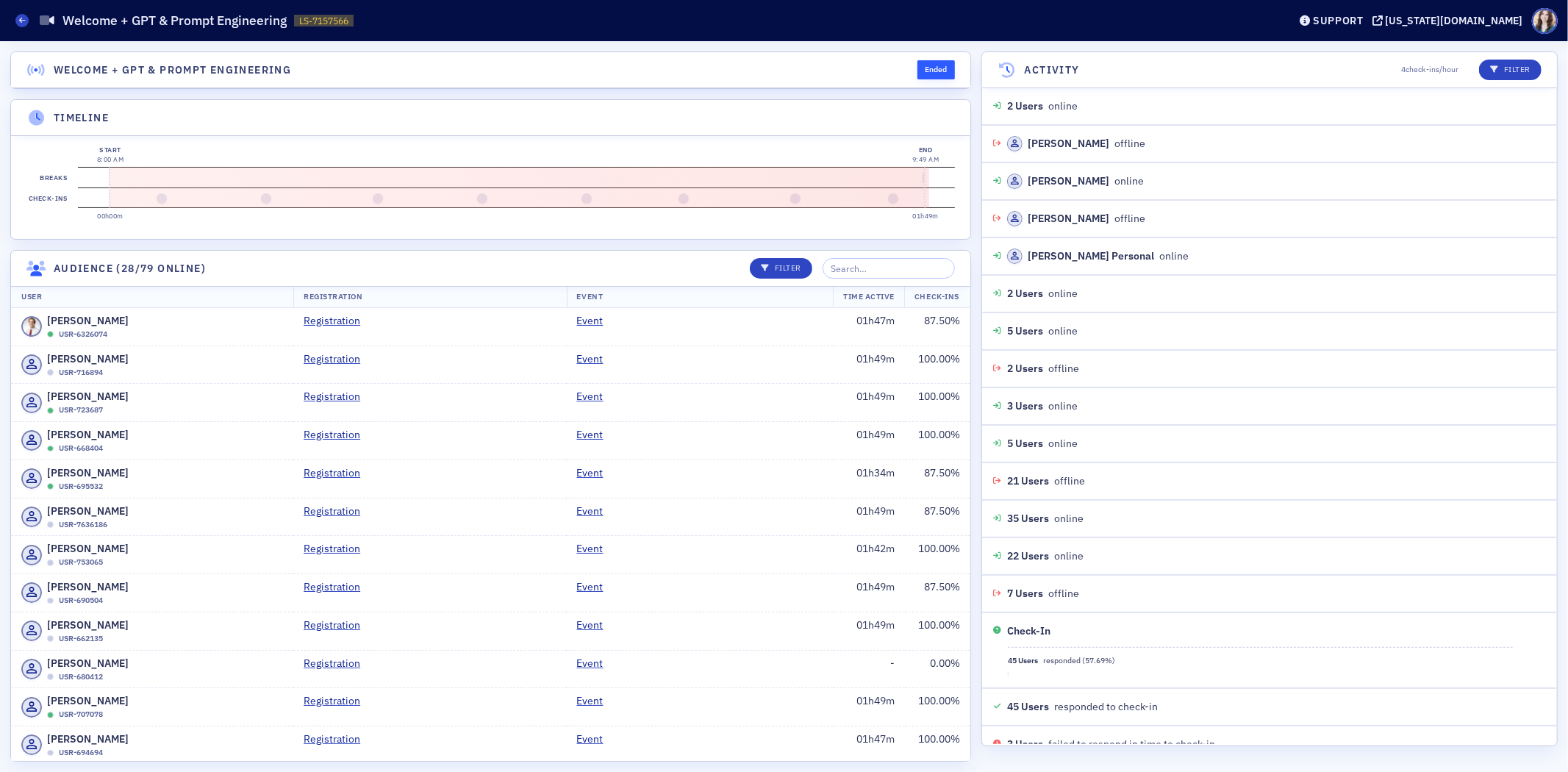
scroll to position [1632, 0]
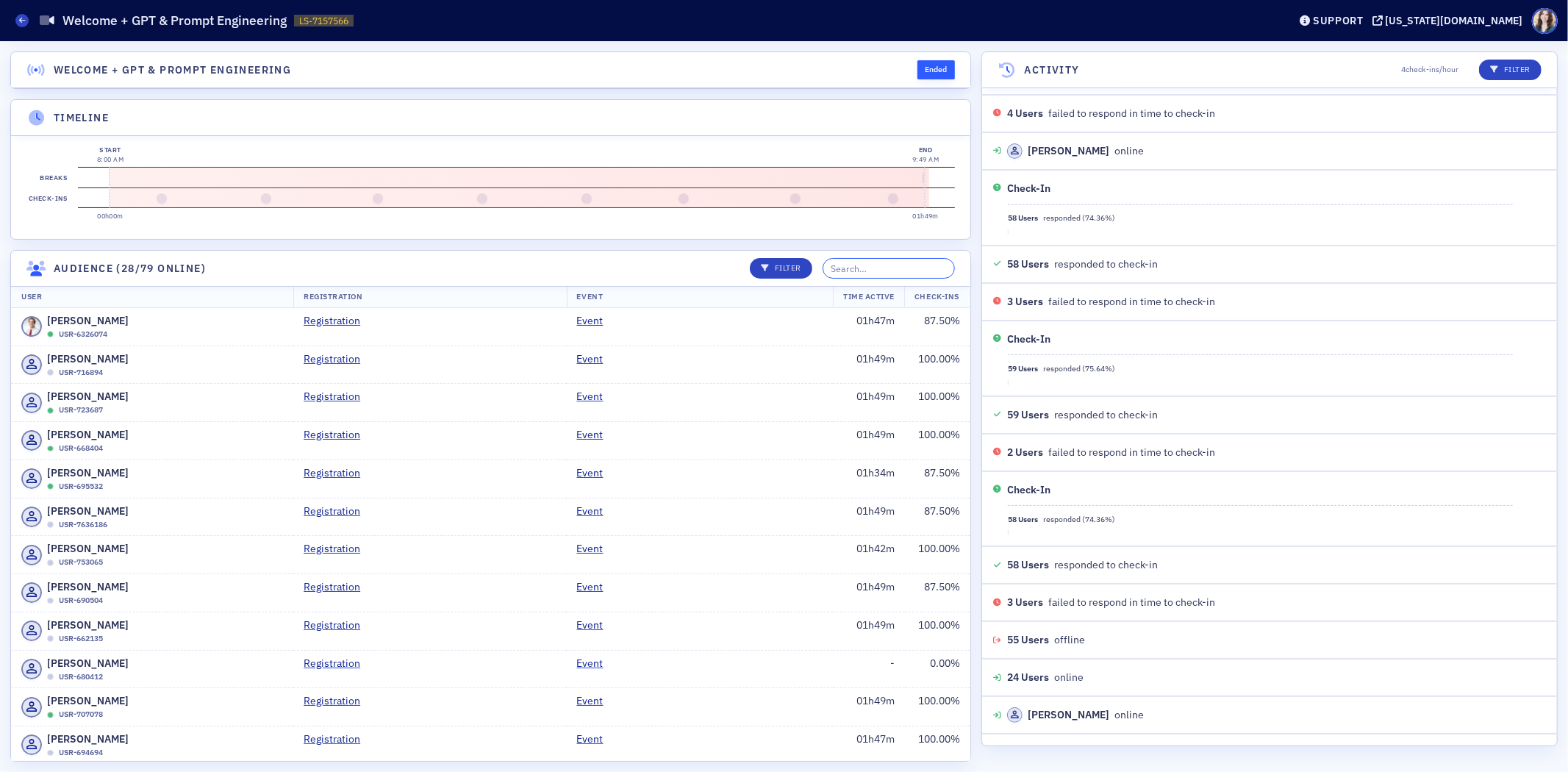
click at [912, 278] on input "search" at bounding box center [889, 268] width 133 height 21
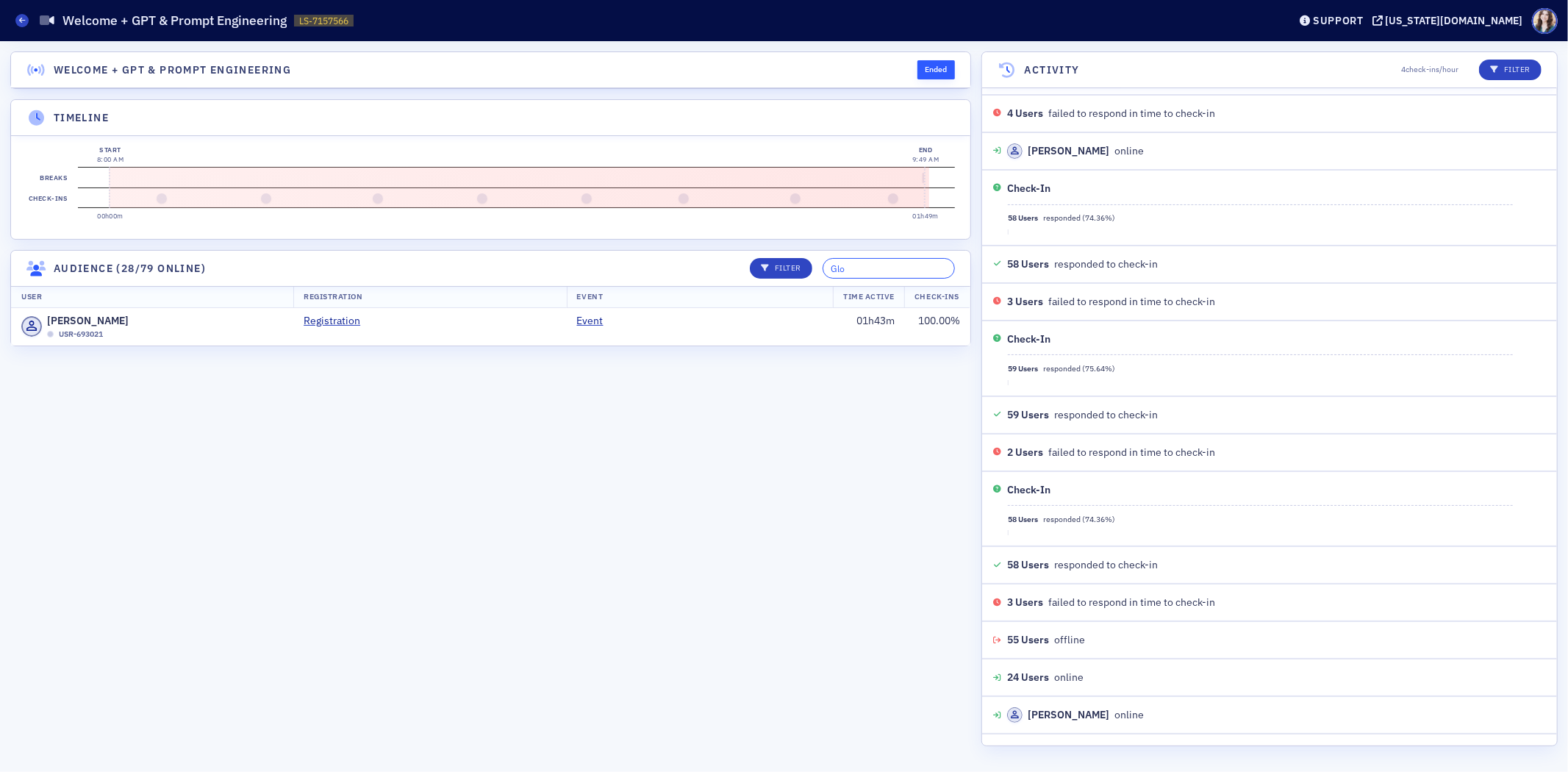
type input "Glo"
click at [724, 263] on header "Audience (28/79 online) Filter Glo" at bounding box center [490, 269] width 959 height 36
click at [692, 578] on section "Welcome + GPT & Prompt Engineering Ended Timeline 98h38m Start 8:00 AM 00h00m E…" at bounding box center [490, 407] width 961 height 710
click at [424, 633] on section "Welcome + GPT & Prompt Engineering Ended Timeline 98h38m Start 8:00 AM 00h00m E…" at bounding box center [490, 407] width 961 height 710
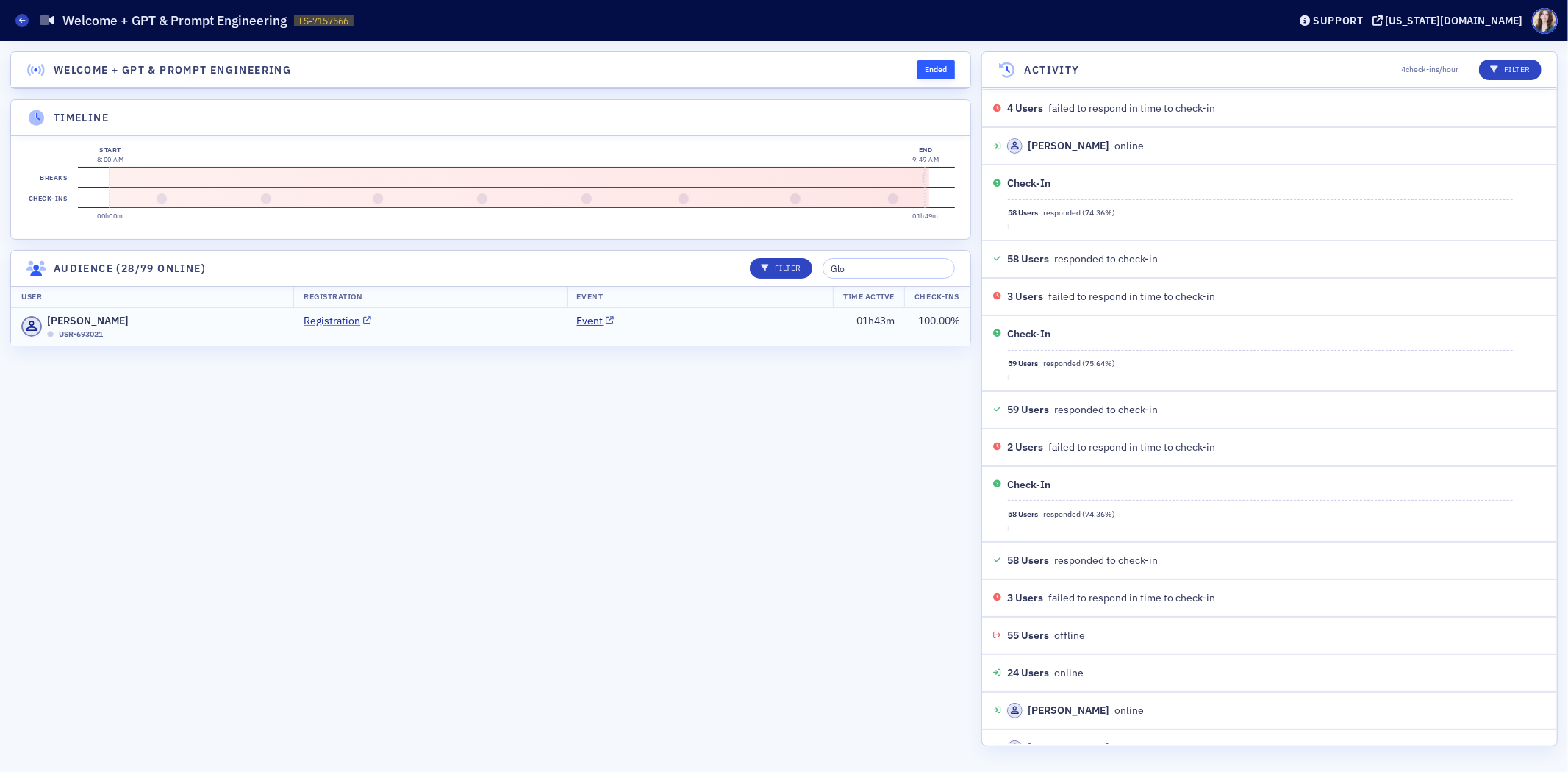
click at [332, 328] on link "Registration" at bounding box center [337, 321] width 67 height 16
click at [471, 112] on header "Timeline" at bounding box center [490, 118] width 959 height 36
